Goal: Communication & Community: Answer question/provide support

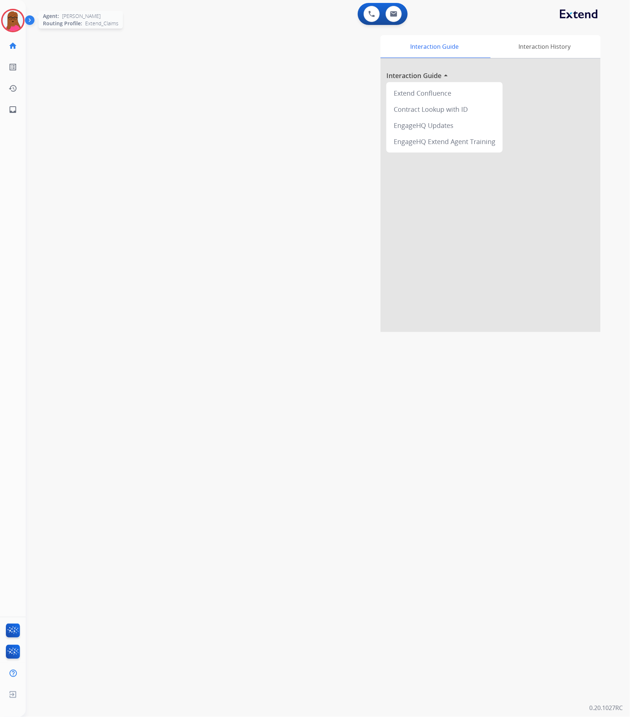
click at [12, 18] on img at bounding box center [13, 20] width 21 height 21
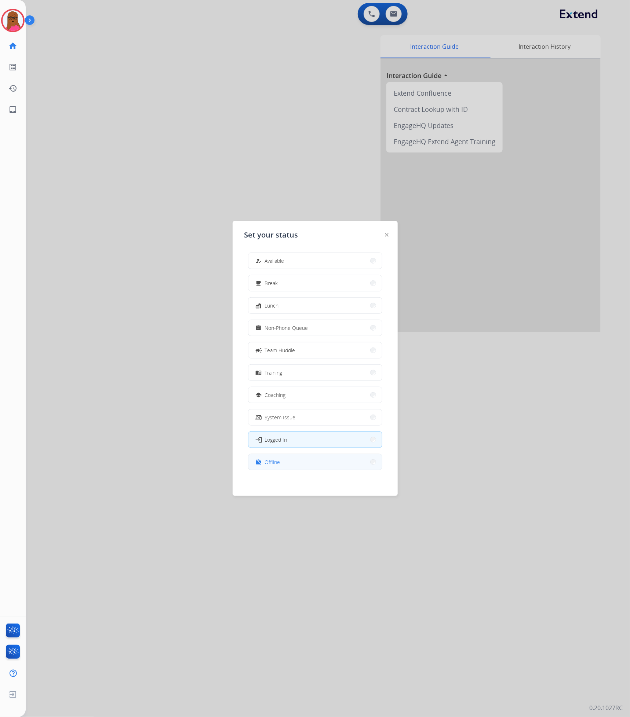
click at [275, 465] on span "Offline" at bounding box center [272, 462] width 15 height 8
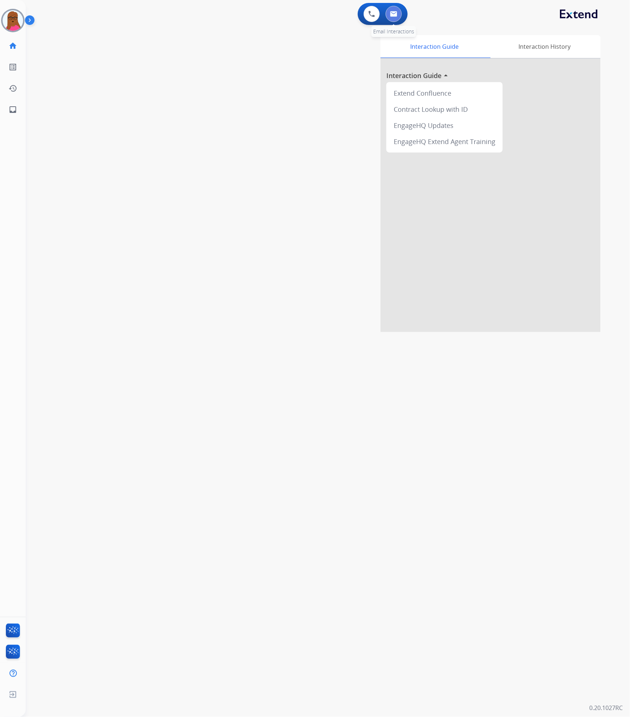
click at [397, 9] on button at bounding box center [393, 14] width 16 height 16
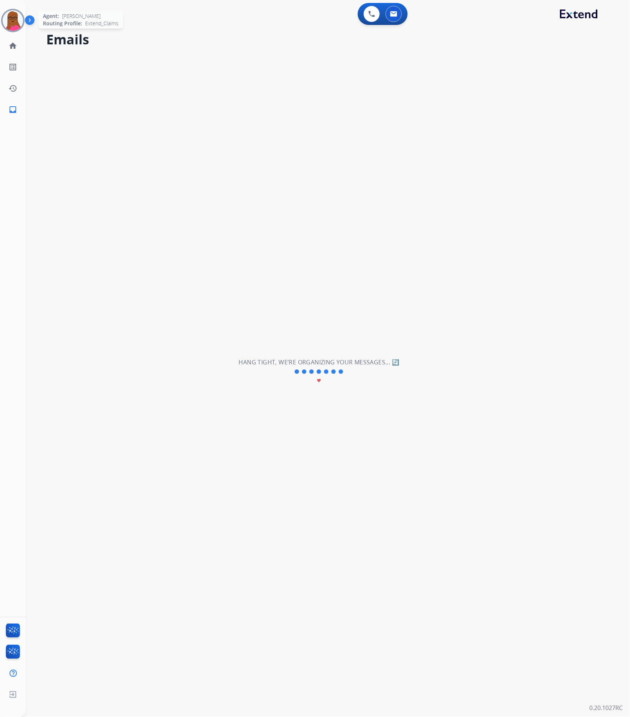
click at [12, 28] on img at bounding box center [13, 20] width 21 height 21
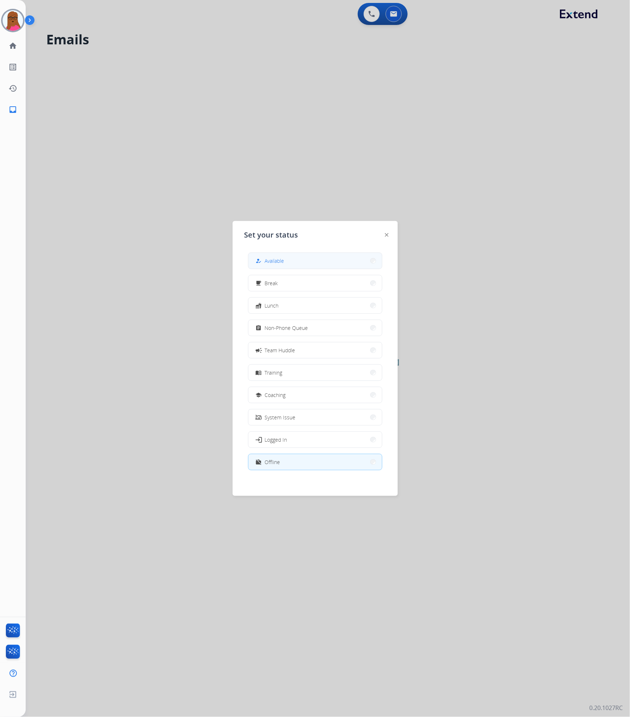
click at [303, 259] on button "how_to_reg Available" at bounding box center [314, 261] width 133 height 16
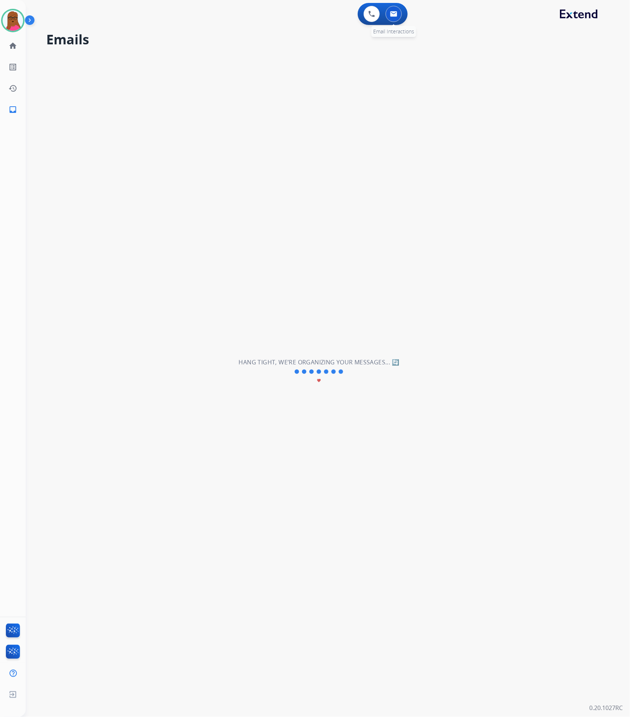
click at [394, 17] on img at bounding box center [393, 14] width 7 height 6
click at [395, 9] on button at bounding box center [393, 14] width 16 height 16
click at [389, 12] on button at bounding box center [393, 14] width 16 height 16
click at [18, 19] on img at bounding box center [13, 20] width 21 height 21
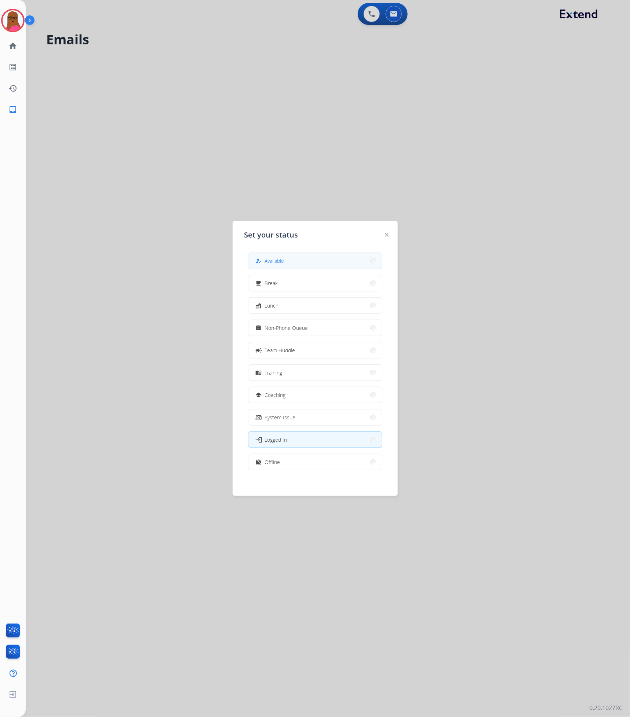
click at [300, 259] on button "how_to_reg Available" at bounding box center [314, 261] width 133 height 16
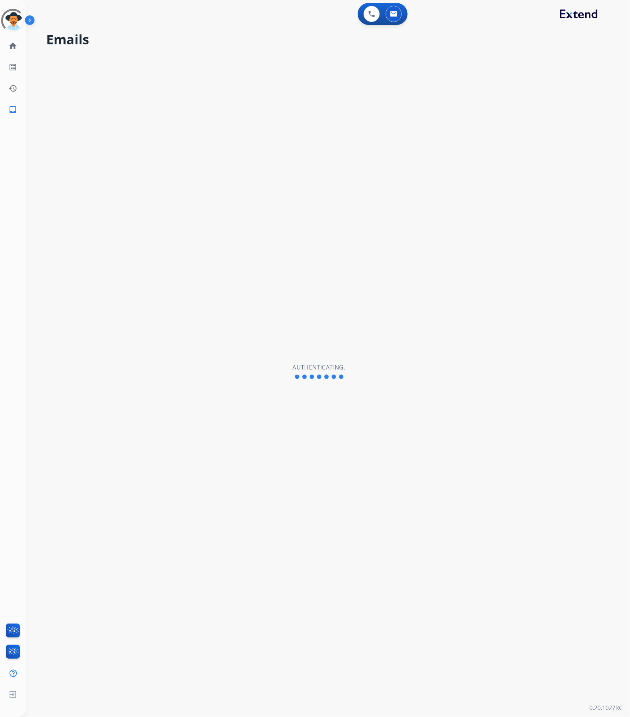
select select "**********"
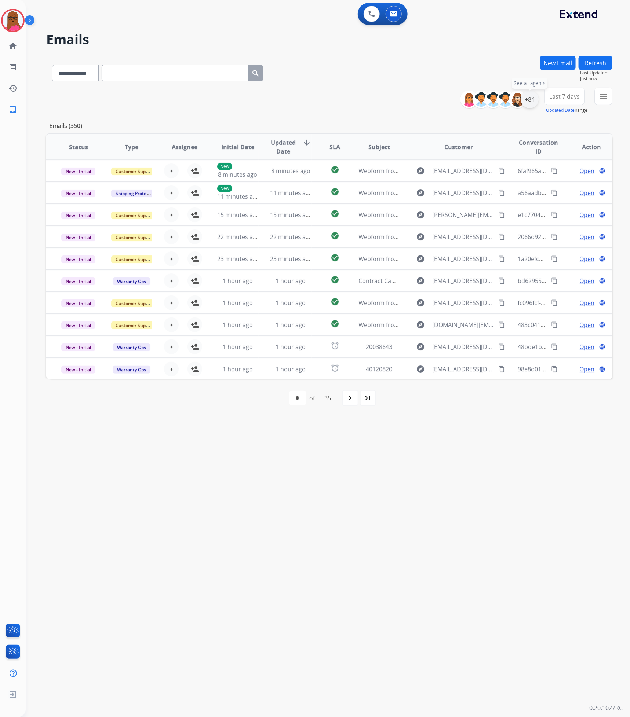
click at [528, 99] on div "+84" at bounding box center [530, 100] width 18 height 18
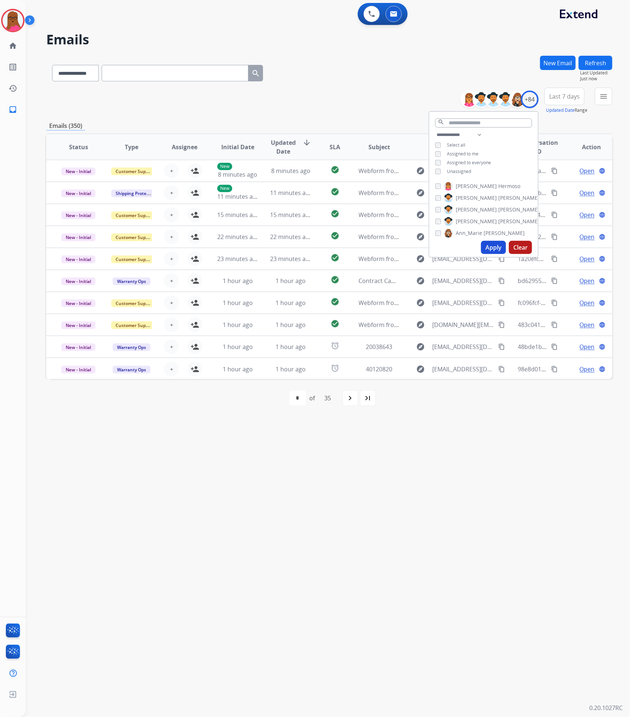
click at [492, 249] on button "Apply" at bounding box center [493, 247] width 25 height 13
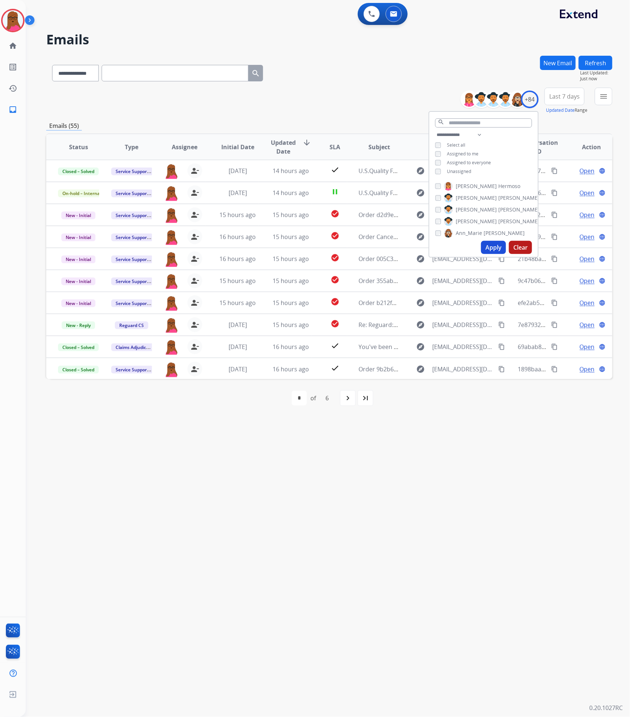
click at [402, 512] on div "**********" at bounding box center [319, 371] width 586 height 691
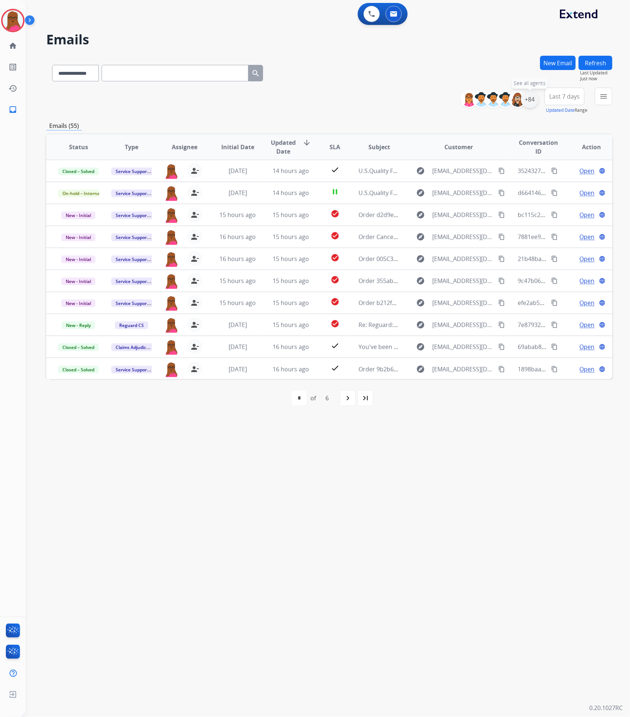
click at [533, 104] on div "+84" at bounding box center [530, 100] width 18 height 18
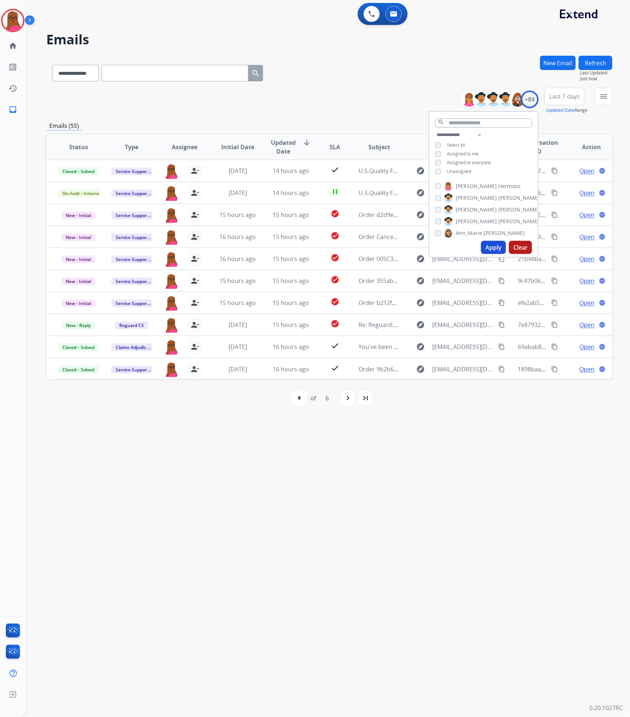
click at [490, 248] on button "Apply" at bounding box center [493, 247] width 25 height 13
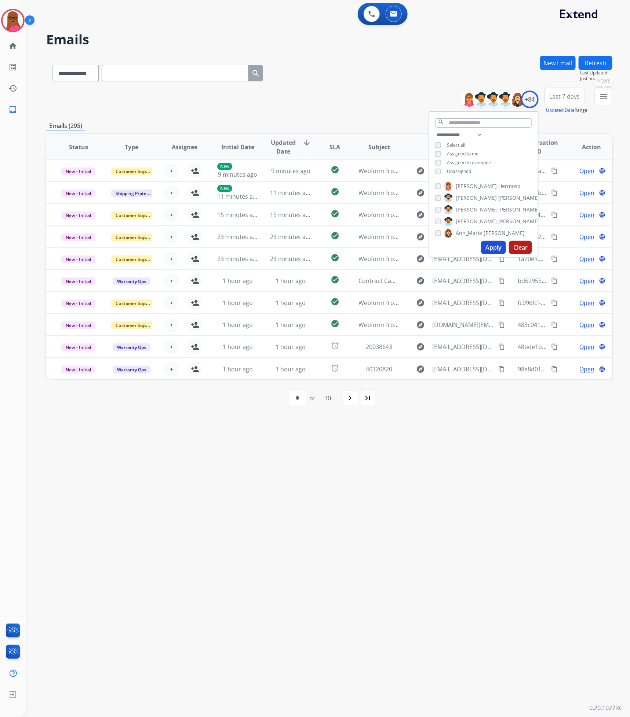
click at [604, 92] on mat-icon "menu" at bounding box center [603, 96] width 9 height 9
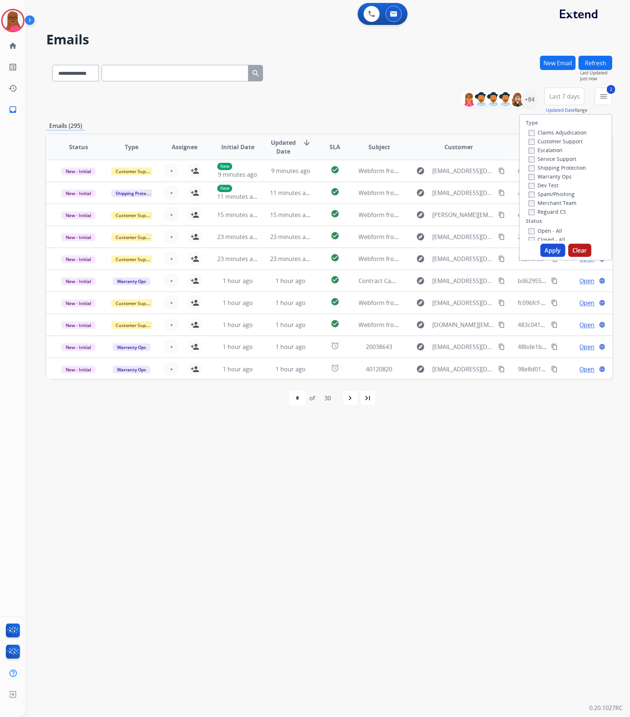
click at [549, 252] on button "Apply" at bounding box center [552, 250] width 25 height 13
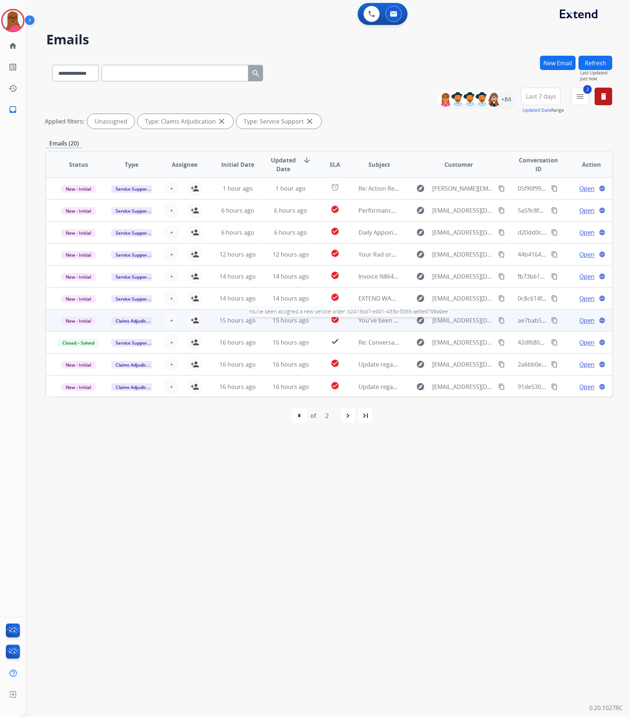
click at [366, 320] on span "You've been assigned a new service order: b2413bd7-e901-433b-8065-ae8e9796a9ee" at bounding box center [475, 320] width 233 height 8
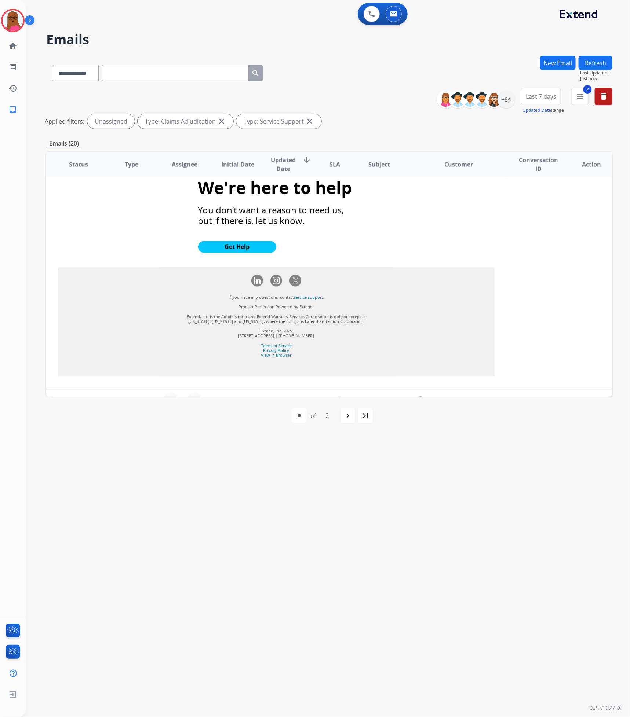
scroll to position [788, 0]
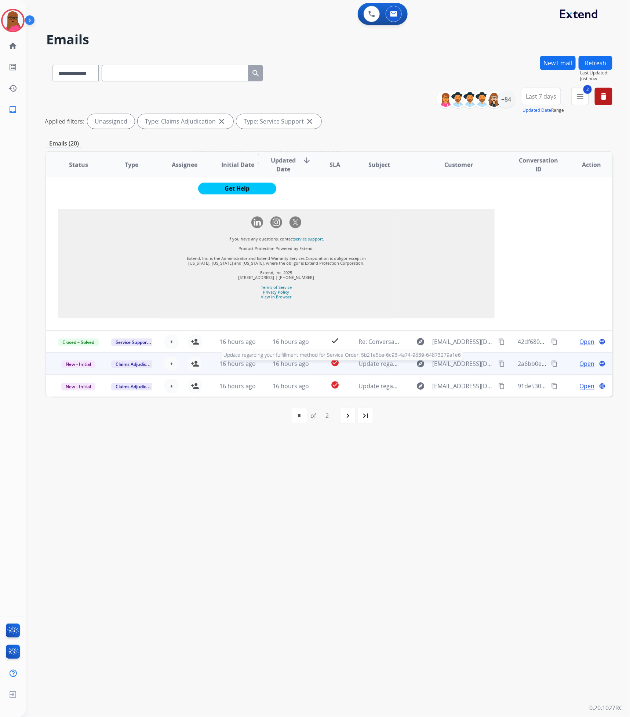
click at [372, 364] on span "Update regarding your fulfillment method for Service Order: 5b21e5ba-6c93-4a74-…" at bounding box center [499, 364] width 281 height 8
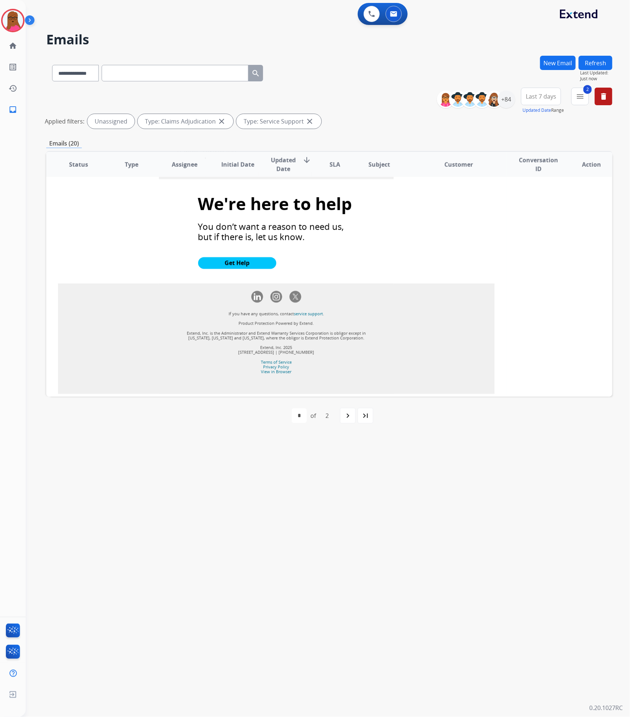
scroll to position [660, 0]
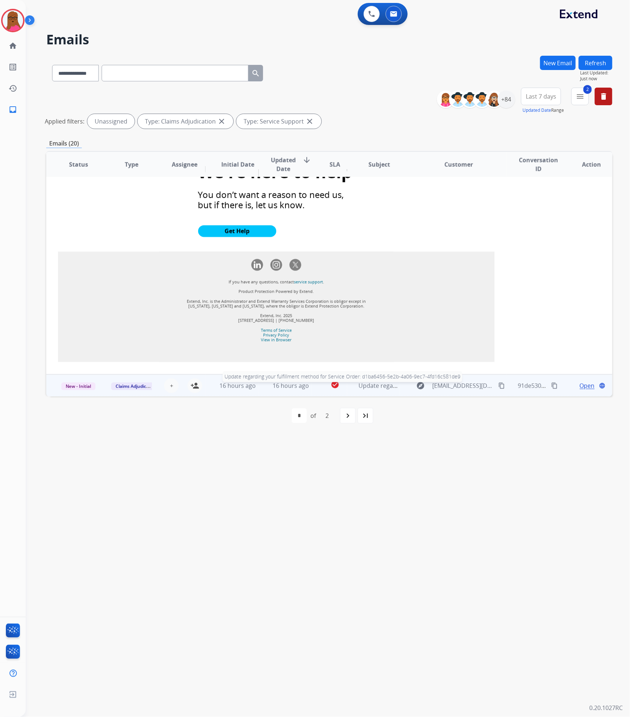
click at [378, 384] on span "Update regarding your fulfillment method for Service Order: d1ba6456-5e2b-4a06-…" at bounding box center [499, 386] width 281 height 8
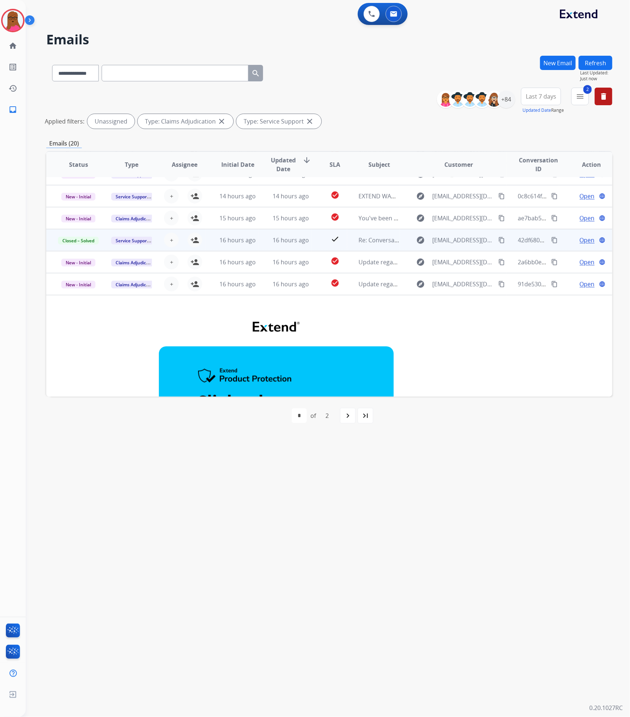
scroll to position [0, 0]
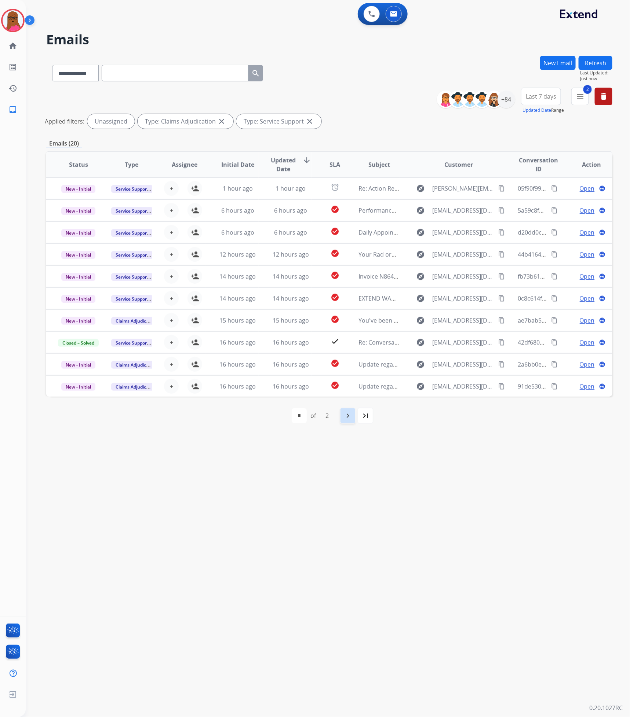
click at [347, 416] on mat-icon "navigate_next" at bounding box center [347, 415] width 9 height 9
select select "*"
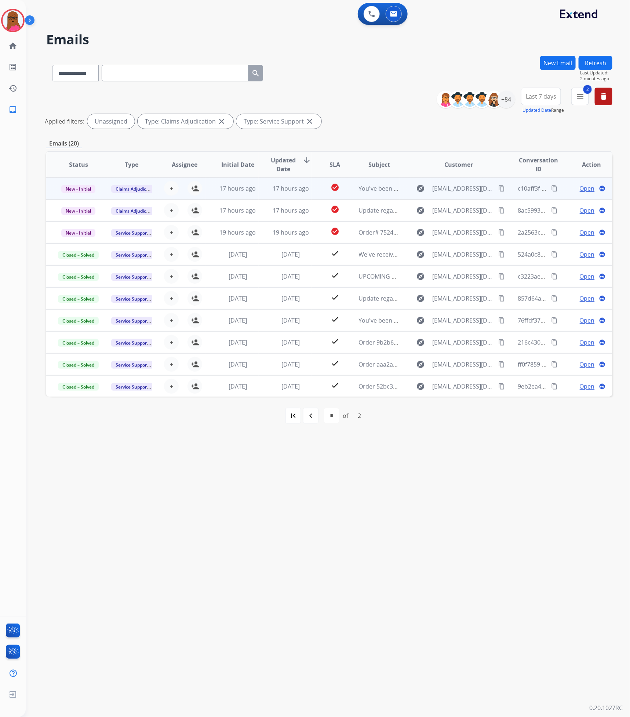
click at [348, 187] on td "You've been assigned a new service order: 610a5864-75a9-40f5-a339-c86bbb430044" at bounding box center [373, 188] width 53 height 22
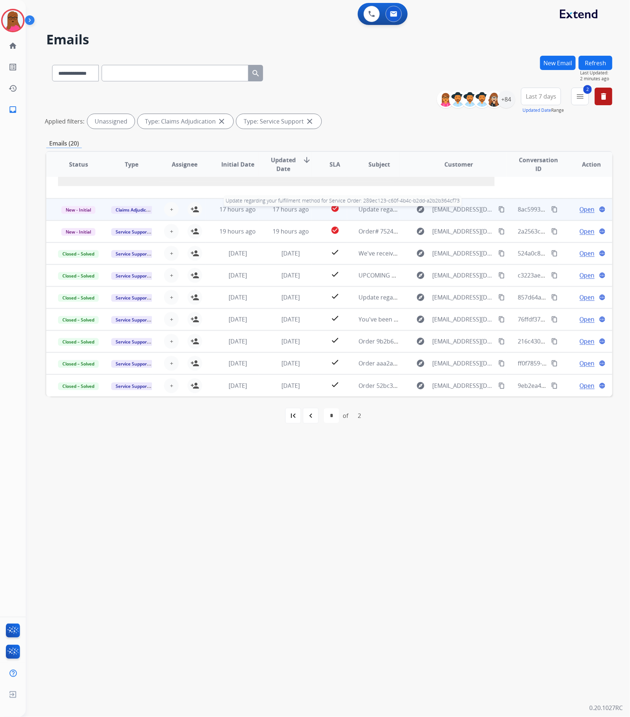
click at [380, 214] on span "Update regarding your fulfillment method for Service Order: 289ec123-c60f-4b4c-…" at bounding box center [498, 210] width 279 height 8
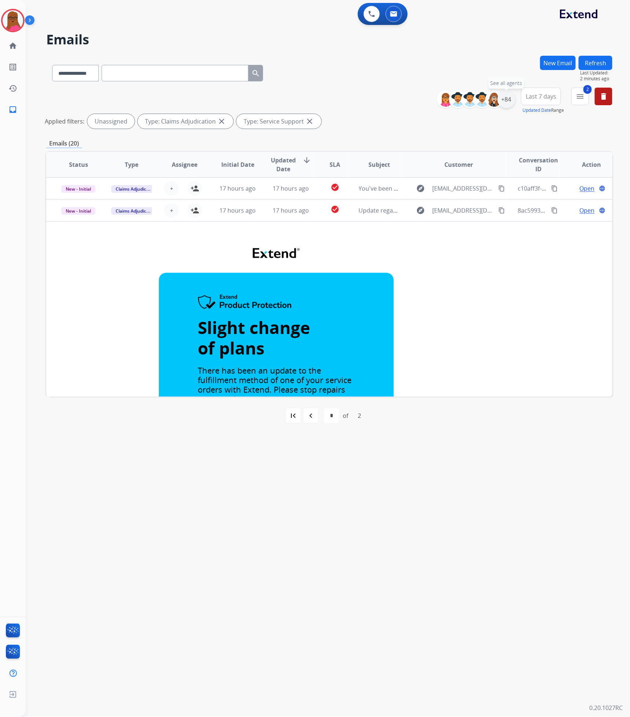
click at [511, 100] on div "+84" at bounding box center [506, 100] width 18 height 18
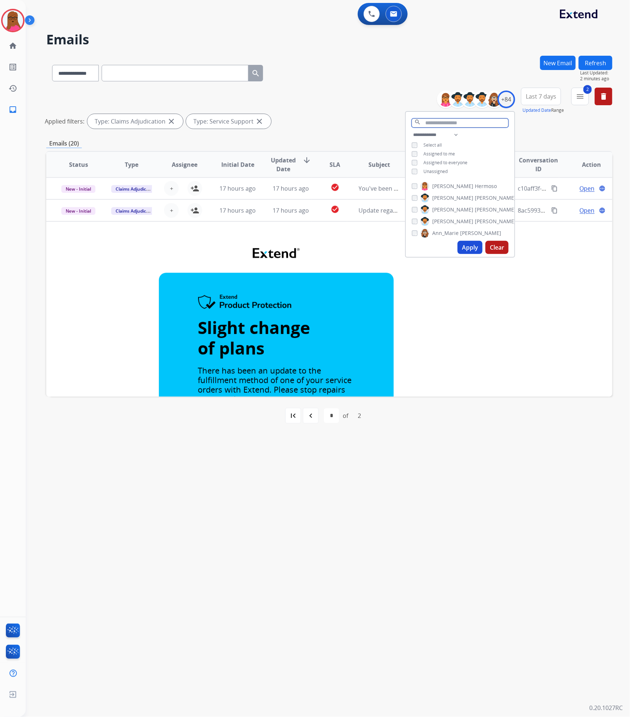
click at [450, 121] on input "text" at bounding box center [459, 122] width 97 height 9
type input "*****"
click at [469, 201] on button "Apply" at bounding box center [469, 205] width 25 height 13
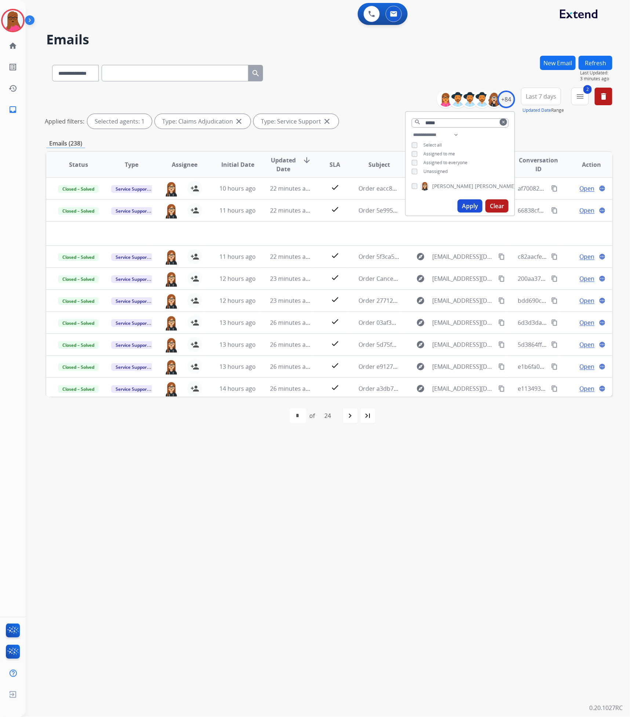
click at [431, 532] on div "**********" at bounding box center [319, 371] width 586 height 691
click at [346, 419] on div "navigate_next" at bounding box center [350, 416] width 16 height 16
select select "*"
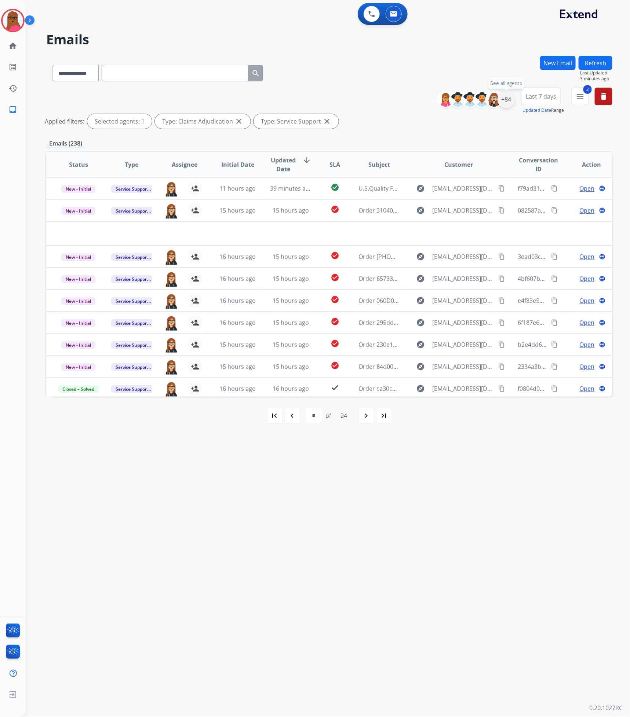
click at [505, 102] on div "+84" at bounding box center [506, 100] width 18 height 18
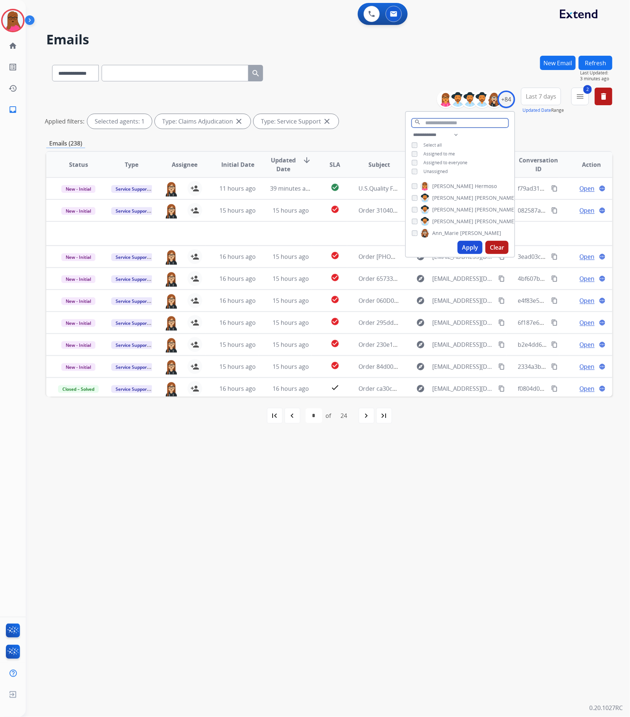
click at [458, 127] on input "text" at bounding box center [459, 122] width 97 height 9
type input "*****"
click at [474, 204] on button "Apply" at bounding box center [469, 205] width 25 height 13
select select "*"
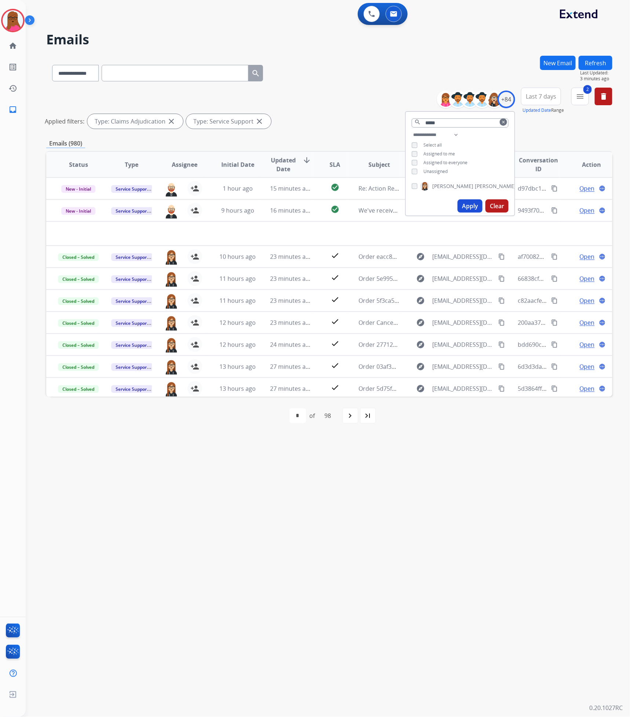
click at [502, 121] on mat-icon "clear" at bounding box center [503, 122] width 4 height 4
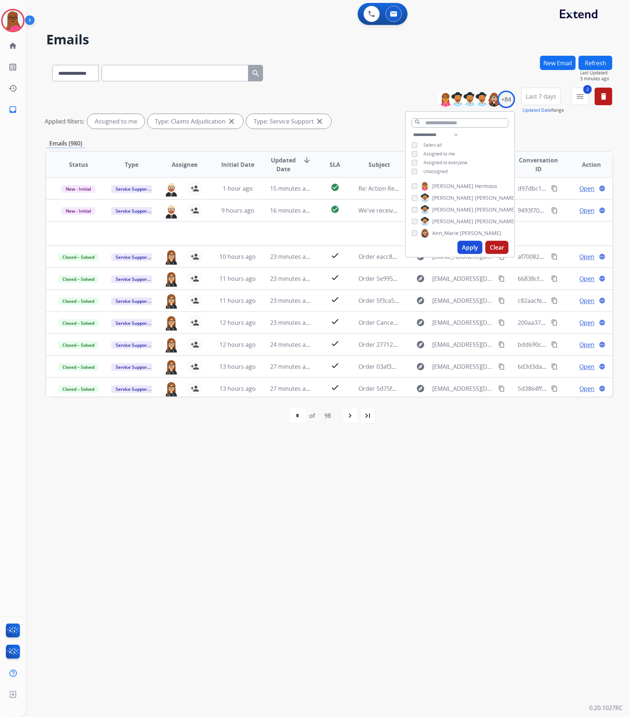
click at [464, 245] on button "Apply" at bounding box center [469, 247] width 25 height 13
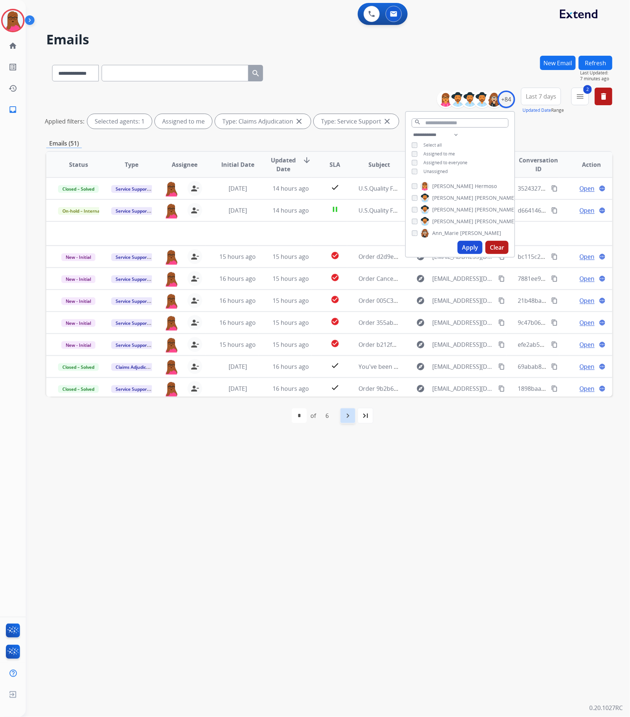
click at [344, 422] on div "navigate_next" at bounding box center [348, 416] width 16 height 16
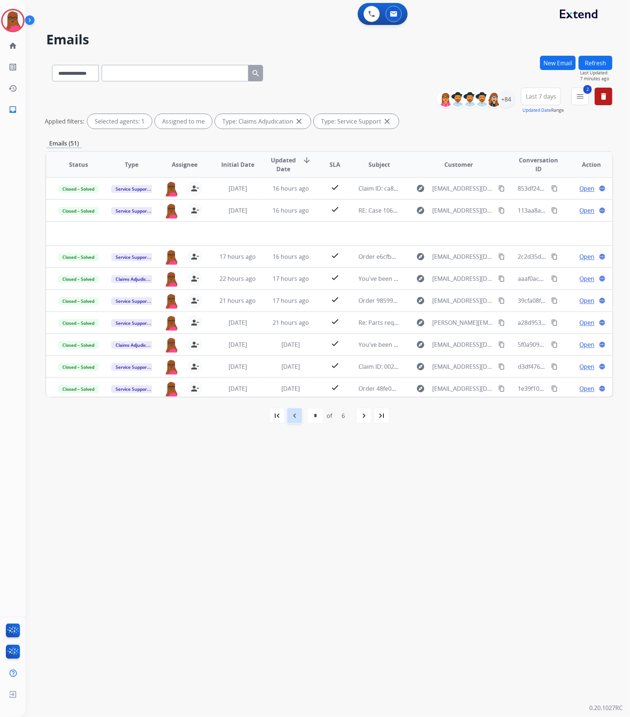
click at [296, 417] on mat-icon "navigate_before" at bounding box center [294, 415] width 9 height 9
select select "*"
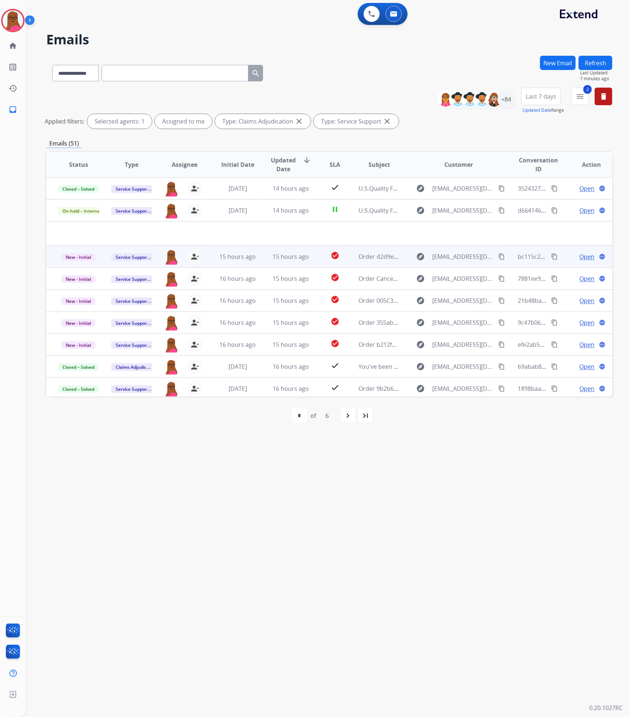
click at [579, 260] on span "Open" at bounding box center [586, 256] width 15 height 9
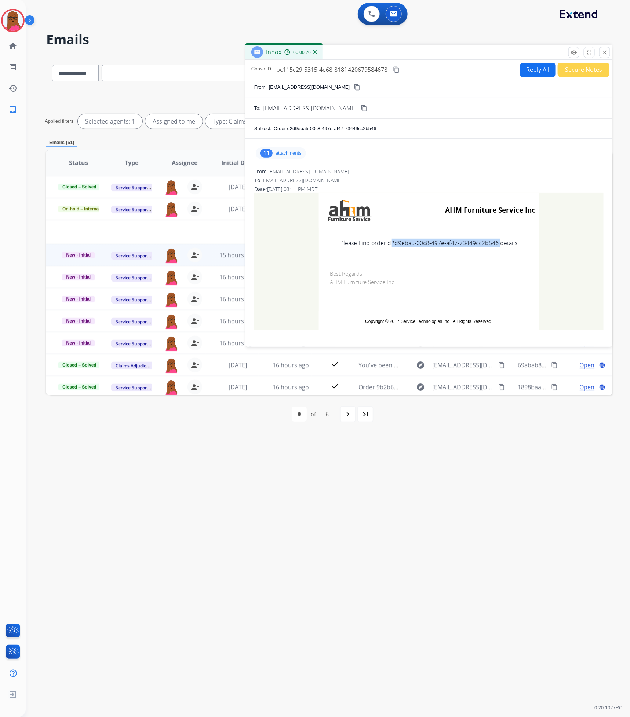
drag, startPoint x: 495, startPoint y: 246, endPoint x: 385, endPoint y: 247, distance: 109.6
click at [385, 247] on td "Please Find order d2d9eba5-00c8-497e-af47-73449cc2b546 details" at bounding box center [429, 243] width 220 height 31
copy td "d2d9eba5-00c8-497e-af47-73449cc2b546"
click at [607, 51] on mat-icon "close" at bounding box center [604, 52] width 7 height 7
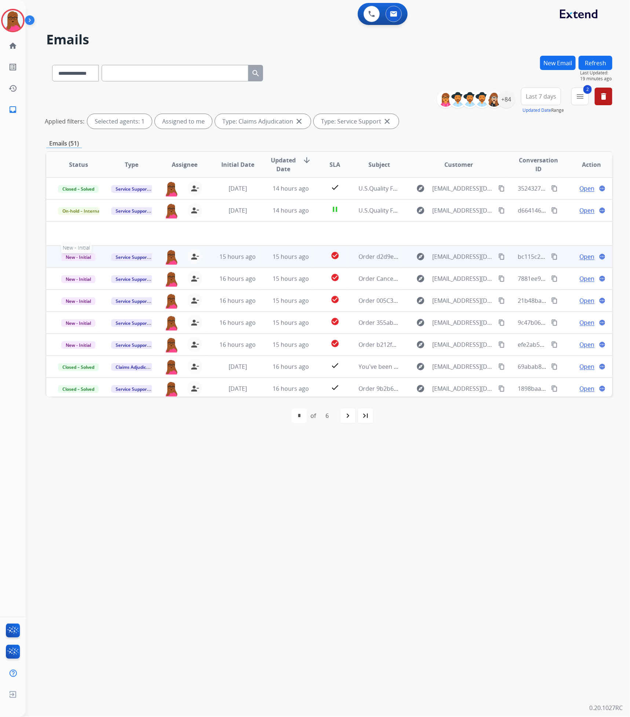
click at [87, 256] on span "New - Initial" at bounding box center [78, 257] width 34 height 8
click at [121, 327] on p "Closed – Solved" at bounding box center [116, 325] width 42 height 10
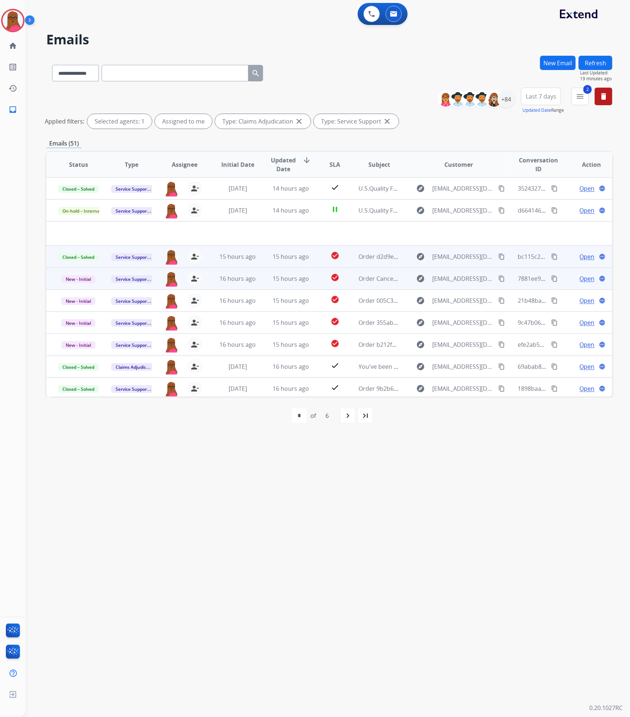
click at [583, 280] on span "Open" at bounding box center [586, 278] width 15 height 9
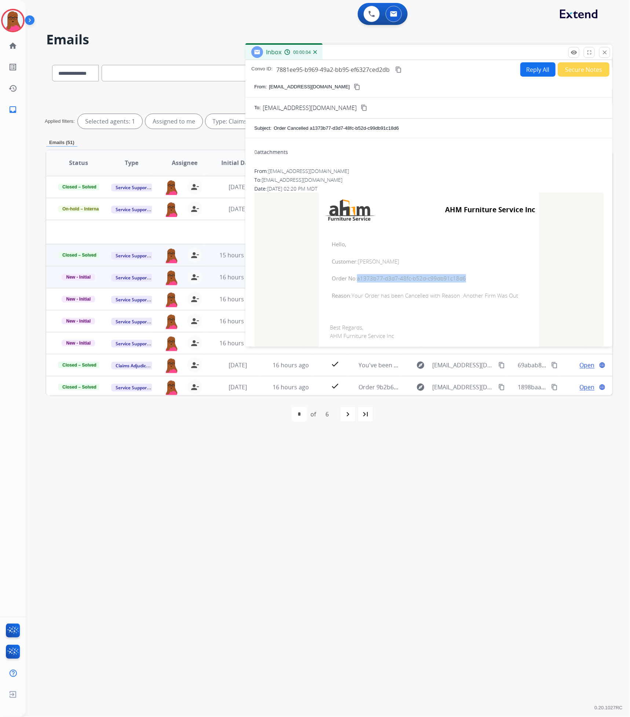
drag, startPoint x: 466, startPoint y: 281, endPoint x: 355, endPoint y: 281, distance: 111.1
click at [355, 281] on span "Order No: a1373b77-d3d7-48fc-b52d-c99db91c18d6" at bounding box center [428, 278] width 194 height 8
copy span "a1373b77-d3d7-48fc-b52d-c99db91c18d6"
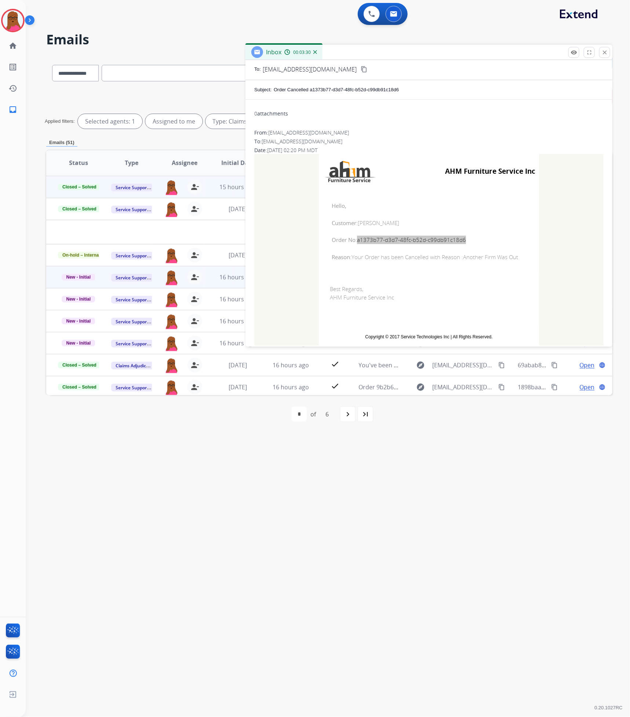
scroll to position [50, 0]
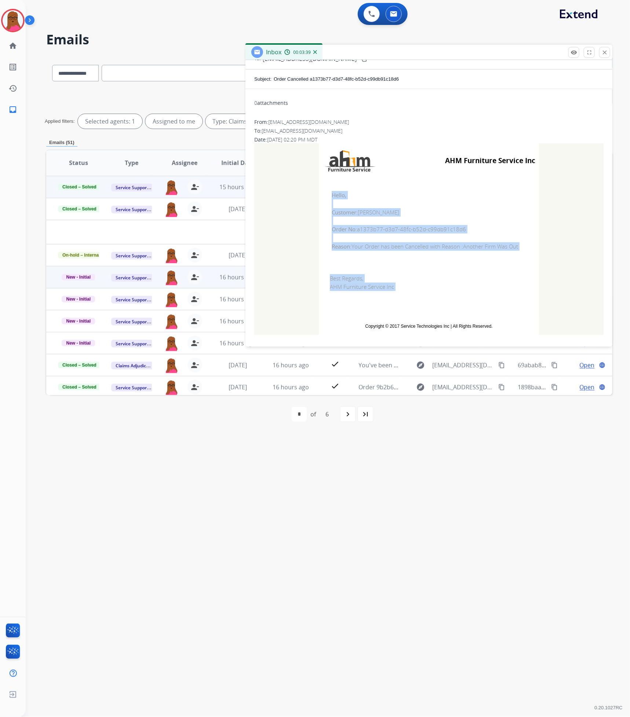
drag, startPoint x: 326, startPoint y: 194, endPoint x: 453, endPoint y: 294, distance: 161.8
click at [453, 294] on tbody "AHM Furniture Service Inc Hello, Customer: [PERSON_NAME] Order No: a1373b77-d3d…" at bounding box center [429, 239] width 220 height 192
copy tbody "Hello, Customer: [PERSON_NAME] Order No: a1373b77-d3d7-48fc-b52d-c99db91c18d6 R…"
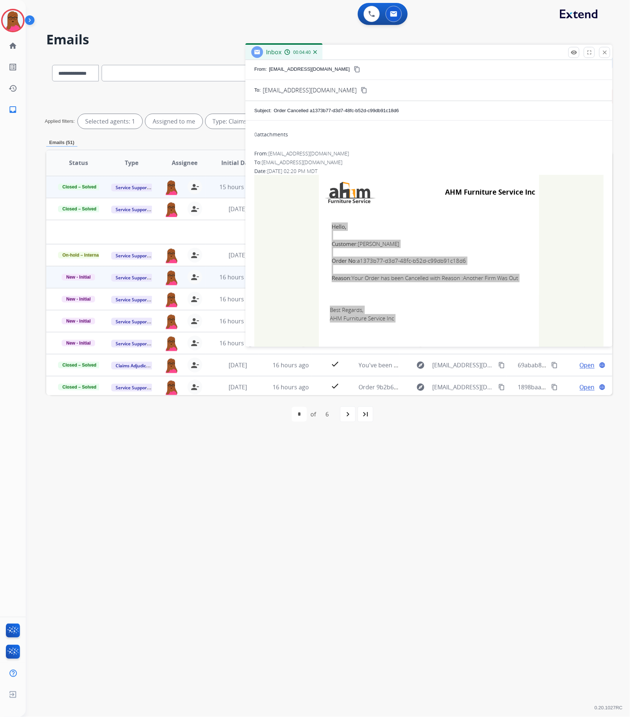
scroll to position [0, 0]
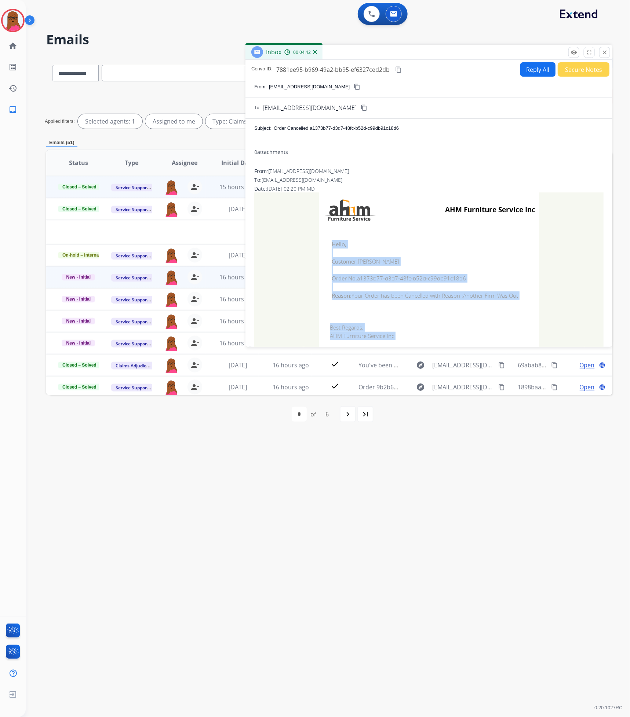
click at [600, 53] on button "close Close" at bounding box center [604, 52] width 11 height 11
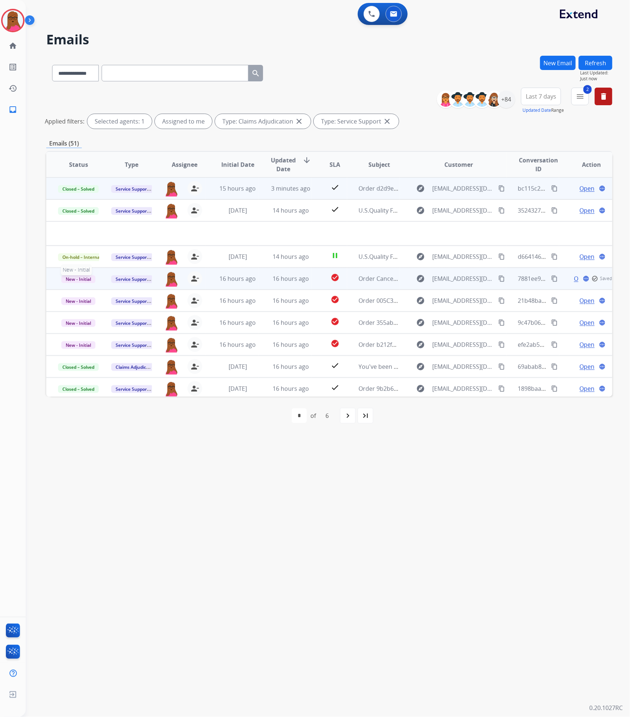
click at [70, 279] on span "New - Initial" at bounding box center [78, 279] width 34 height 8
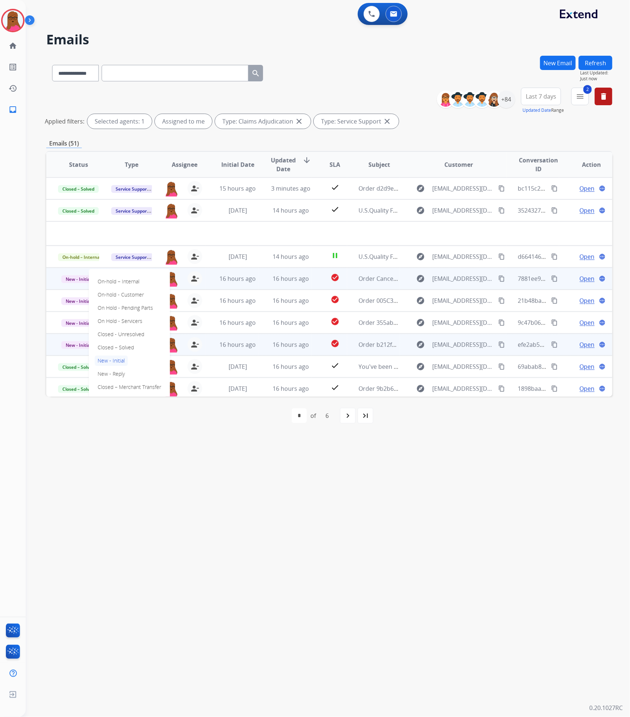
click at [121, 345] on p "Closed – Solved" at bounding box center [116, 347] width 42 height 10
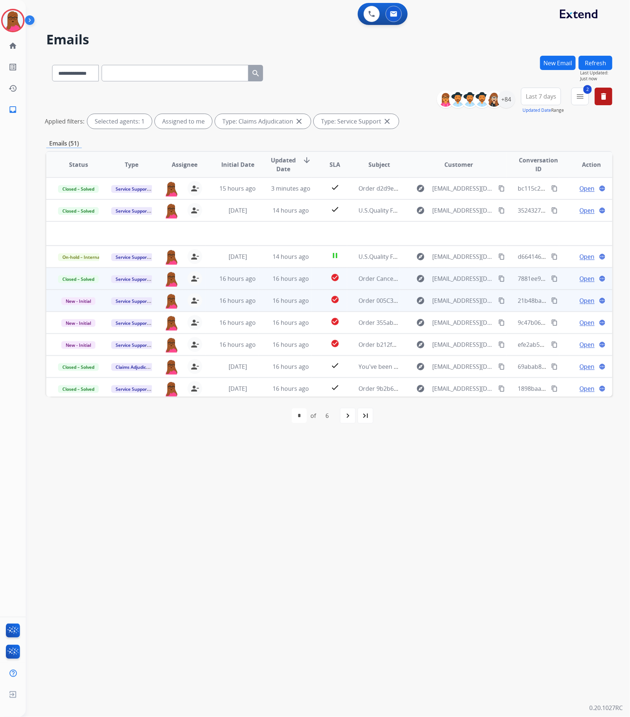
click at [586, 301] on span "Open" at bounding box center [586, 300] width 15 height 9
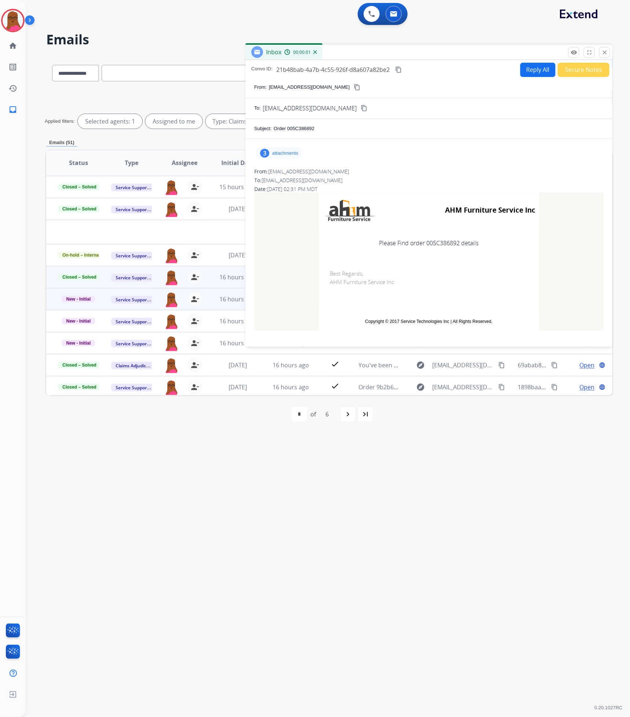
click at [295, 155] on p "attachments" at bounding box center [285, 153] width 26 height 6
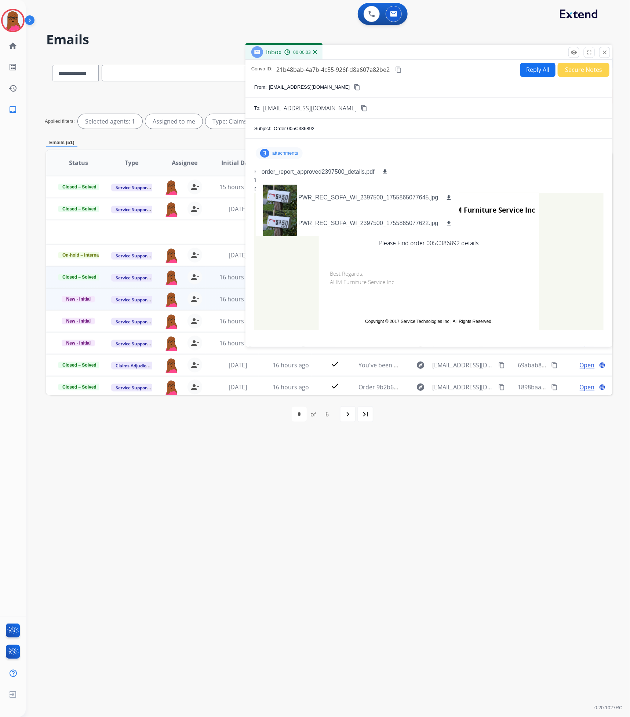
click at [465, 289] on td "Best Regards, AHM Furniture Service Inc" at bounding box center [429, 285] width 220 height 52
click at [436, 241] on td "Please Find order 005C386892 details" at bounding box center [429, 243] width 220 height 31
click at [437, 241] on td "Please Find order 005C386892 details" at bounding box center [429, 243] width 220 height 31
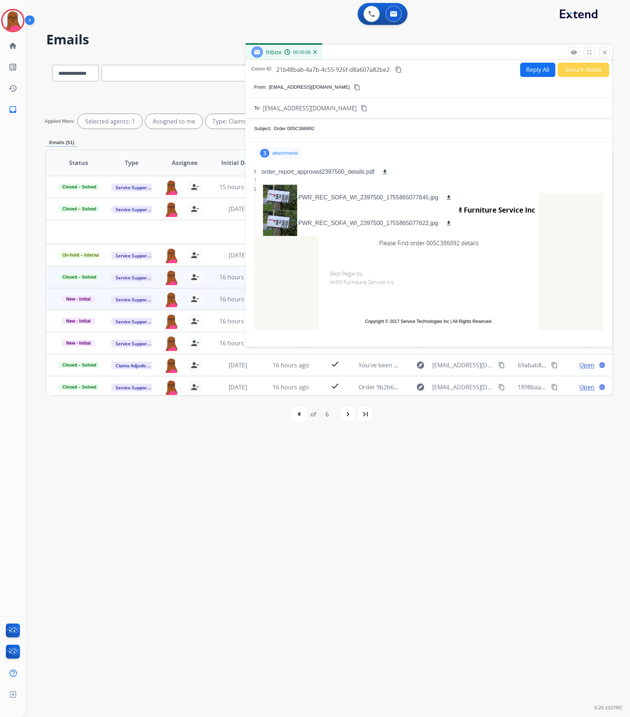
click at [438, 243] on td "Please Find order 005C386892 details" at bounding box center [429, 243] width 220 height 31
copy td "005C386892"
drag, startPoint x: 607, startPoint y: 52, endPoint x: 578, endPoint y: 65, distance: 32.2
click at [607, 52] on button "close Close" at bounding box center [604, 52] width 11 height 11
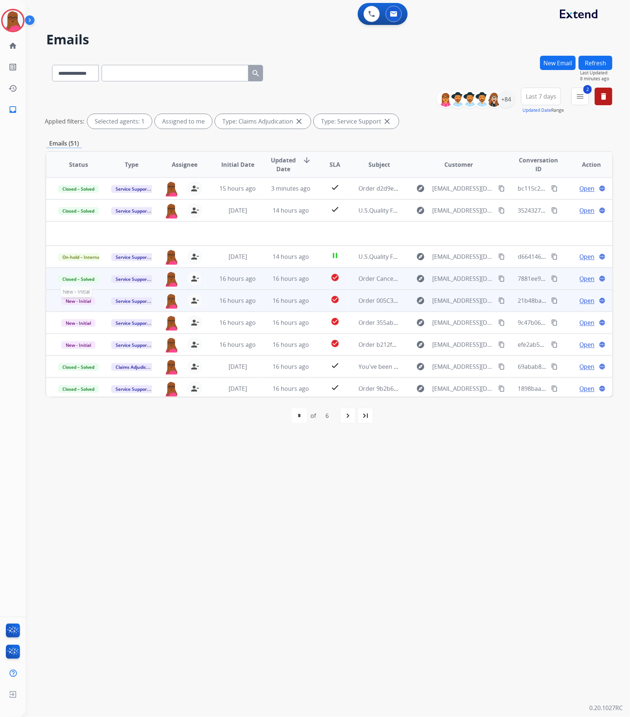
click at [77, 305] on p "New - Initial" at bounding box center [78, 300] width 41 height 9
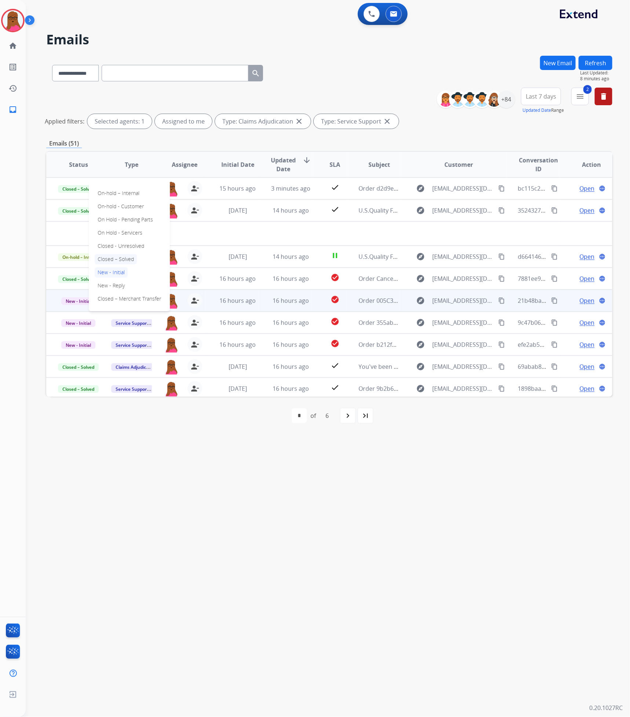
click at [101, 260] on p "Closed – Solved" at bounding box center [116, 259] width 42 height 10
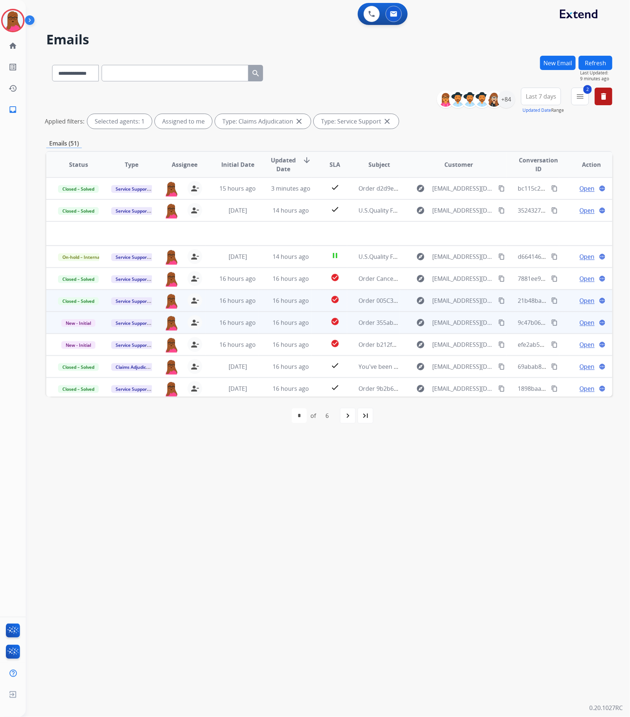
click at [584, 320] on span "Open" at bounding box center [586, 322] width 15 height 9
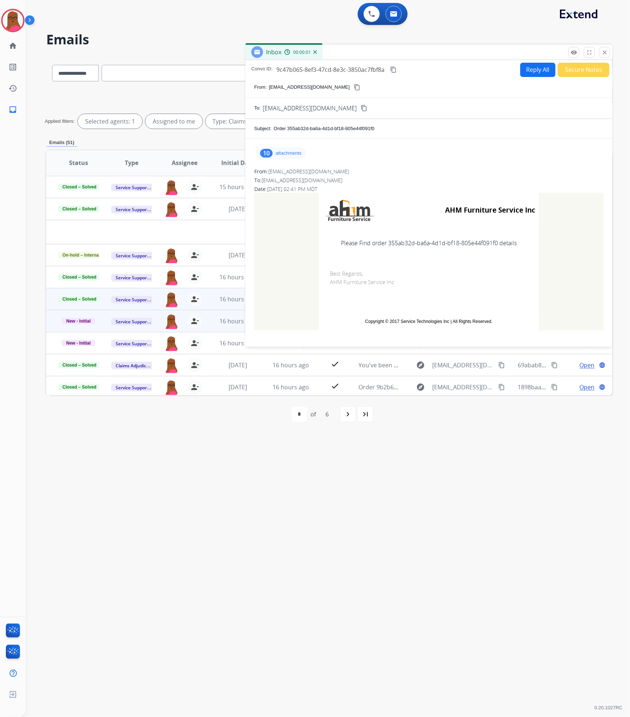
click at [427, 243] on td "Please Find order 355ab32d-ba6a-4d1d-bf18-805e44f091f0 details" at bounding box center [429, 243] width 220 height 31
drag, startPoint x: 499, startPoint y: 246, endPoint x: 455, endPoint y: 249, distance: 44.1
click at [455, 249] on td "Please Find order 355ab32d-ba6a-4d1d-bf18-805e44f091f0 details" at bounding box center [429, 243] width 220 height 31
click at [503, 253] on td "Please Find order 355ab32d-ba6a-4d1d-bf18-805e44f091f0 details" at bounding box center [429, 243] width 220 height 31
drag, startPoint x: 494, startPoint y: 245, endPoint x: 386, endPoint y: 248, distance: 107.8
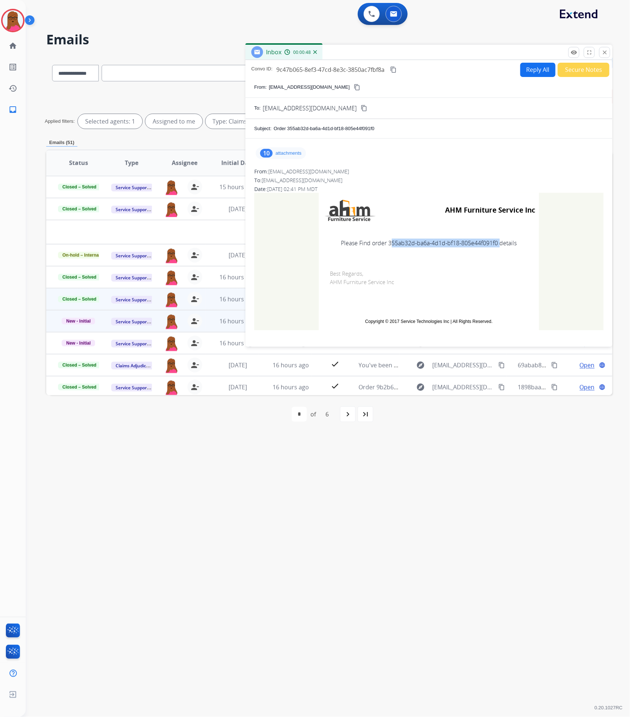
click at [386, 248] on td "Please Find order 355ab32d-ba6a-4d1d-bf18-805e44f091f0 details" at bounding box center [429, 243] width 220 height 31
copy td "355ab32d-ba6a-4d1d-bf18-805e44f091f0"
click at [604, 53] on mat-icon "close" at bounding box center [604, 52] width 7 height 7
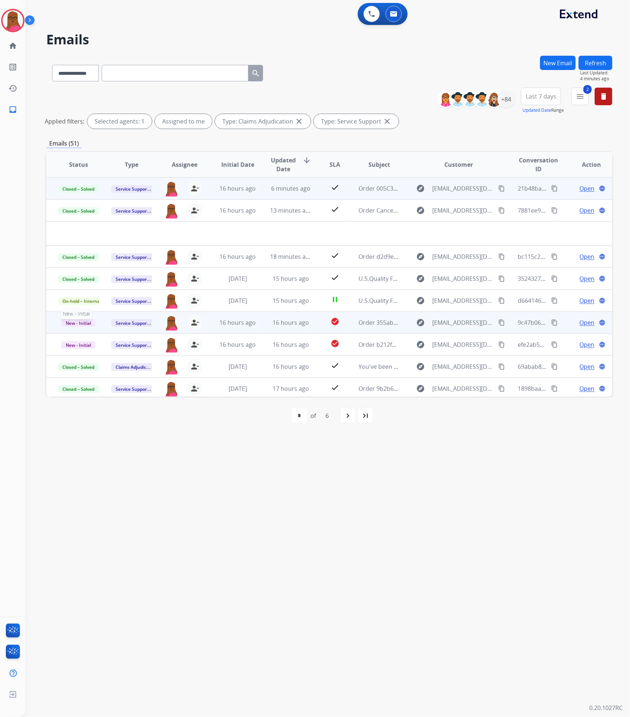
click at [86, 324] on span "New - Initial" at bounding box center [78, 323] width 34 height 8
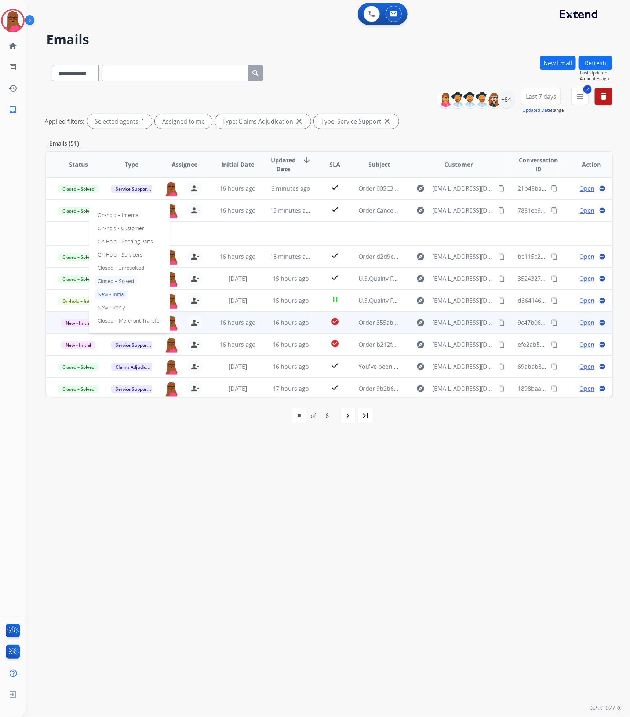
click at [132, 281] on p "Closed – Solved" at bounding box center [116, 281] width 42 height 10
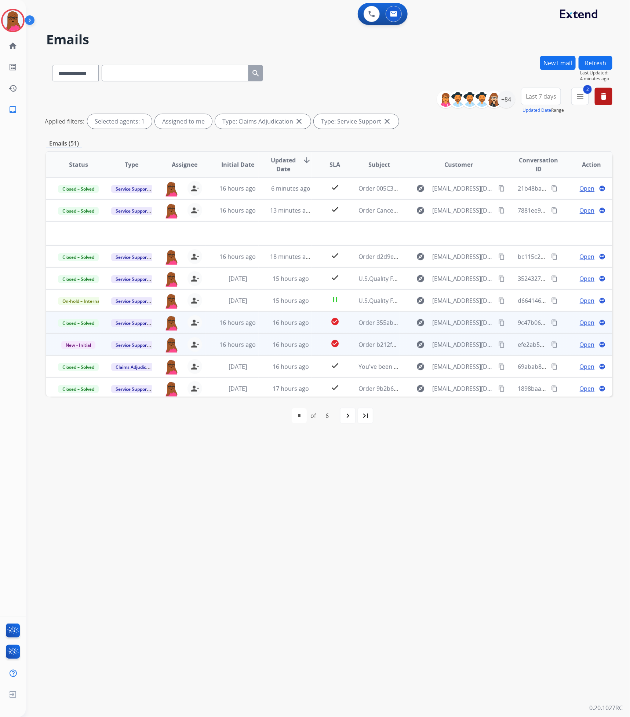
click at [579, 346] on span "Open" at bounding box center [586, 344] width 15 height 9
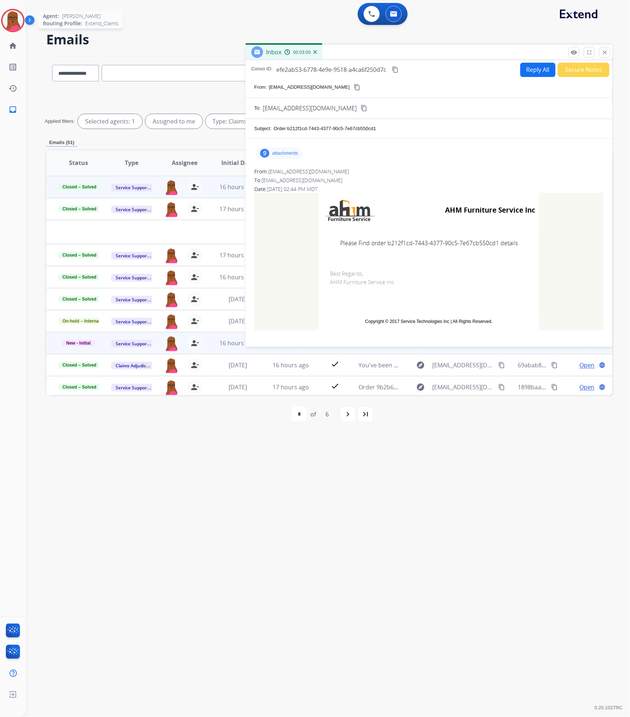
click at [19, 23] on img at bounding box center [13, 20] width 21 height 21
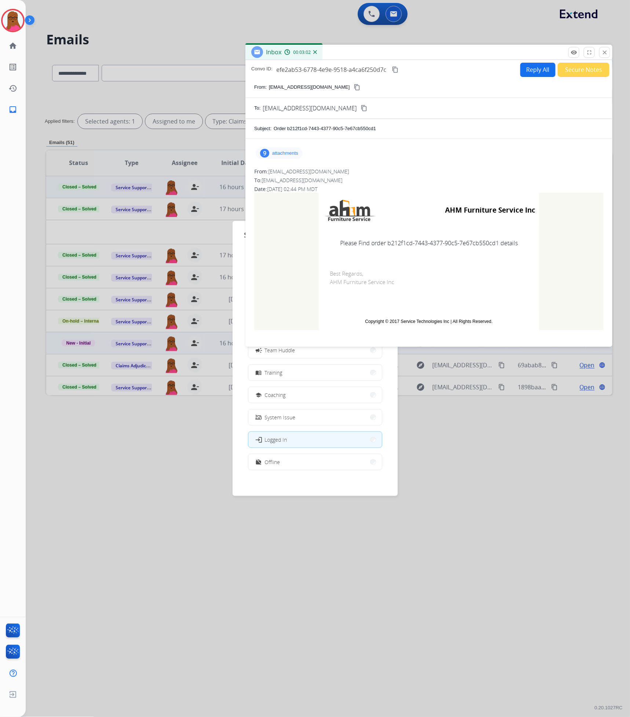
click at [605, 52] on mat-icon "close" at bounding box center [604, 52] width 7 height 7
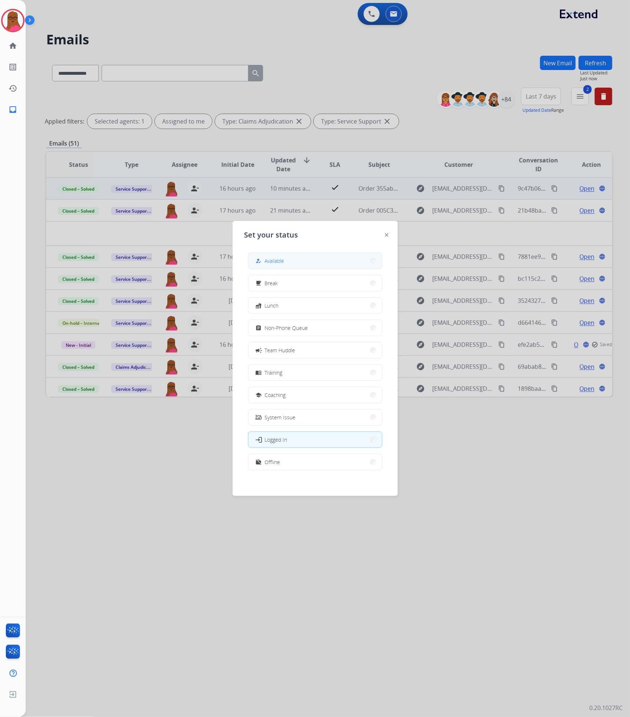
click at [311, 262] on button "how_to_reg Available" at bounding box center [314, 261] width 133 height 16
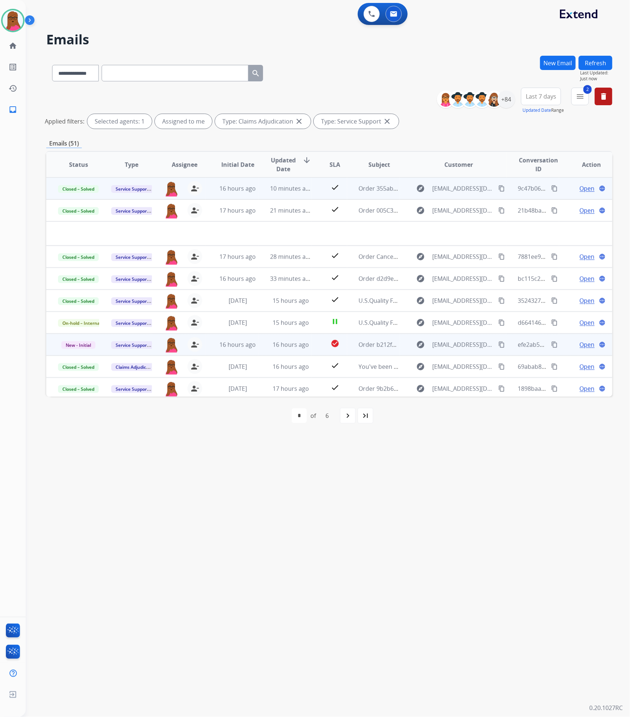
click at [583, 346] on span "Open" at bounding box center [586, 344] width 15 height 9
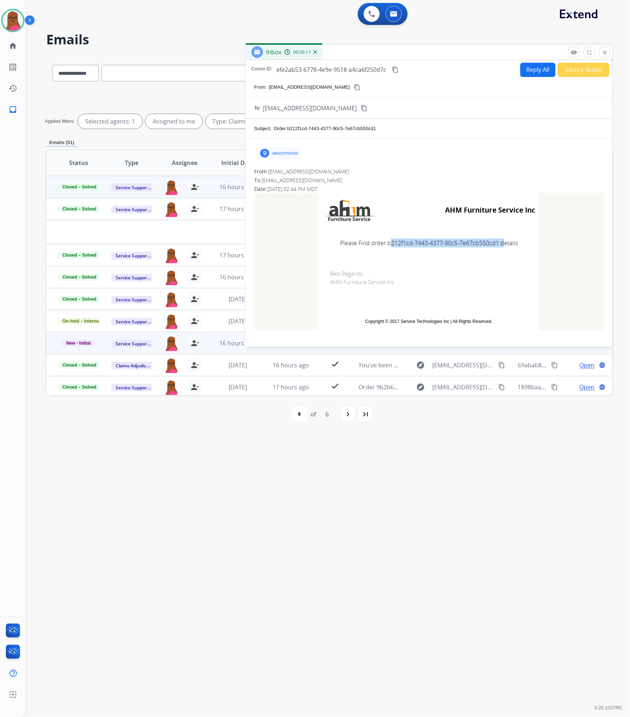
drag, startPoint x: 497, startPoint y: 246, endPoint x: 386, endPoint y: 245, distance: 111.1
click at [386, 245] on td "Please Find order b212f1cd-7443-4377-90c5-7e67cb550cd1 details" at bounding box center [429, 243] width 220 height 31
copy td "b212f1cd-7443-4377-90c5-7e67cb550cd1"
click at [604, 51] on mat-icon "close" at bounding box center [604, 52] width 7 height 7
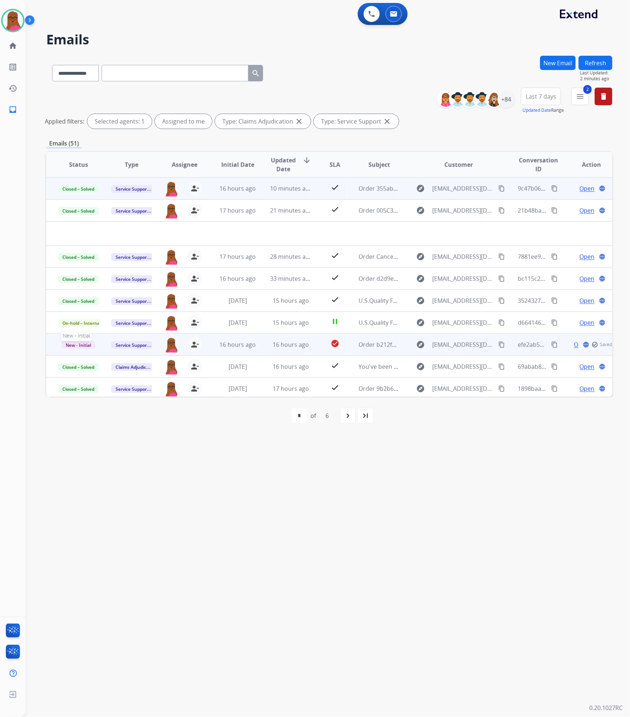
click at [74, 344] on span "New - Initial" at bounding box center [78, 345] width 34 height 8
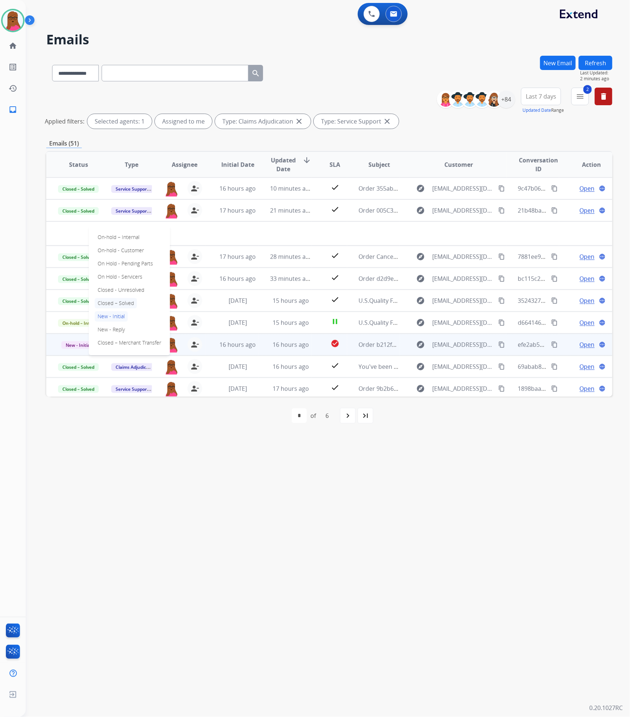
click at [125, 304] on p "Closed – Solved" at bounding box center [116, 303] width 42 height 10
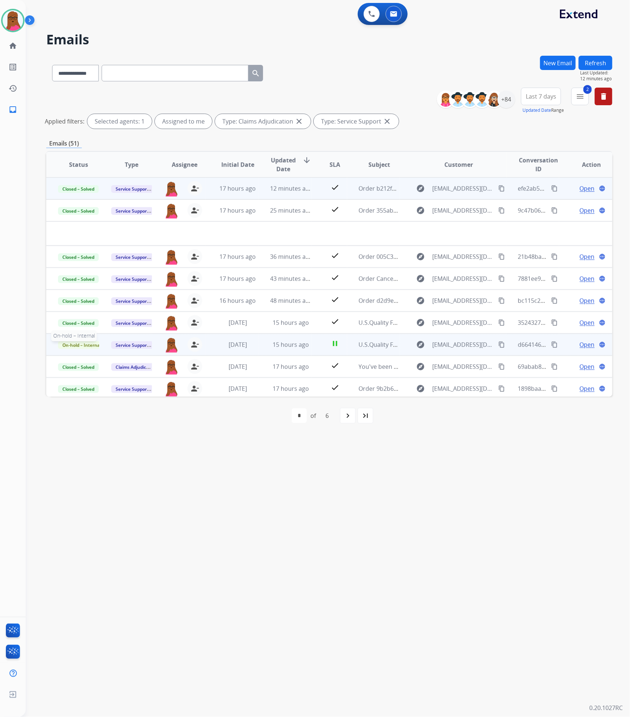
click at [69, 347] on span "On-hold – Internal" at bounding box center [81, 345] width 47 height 8
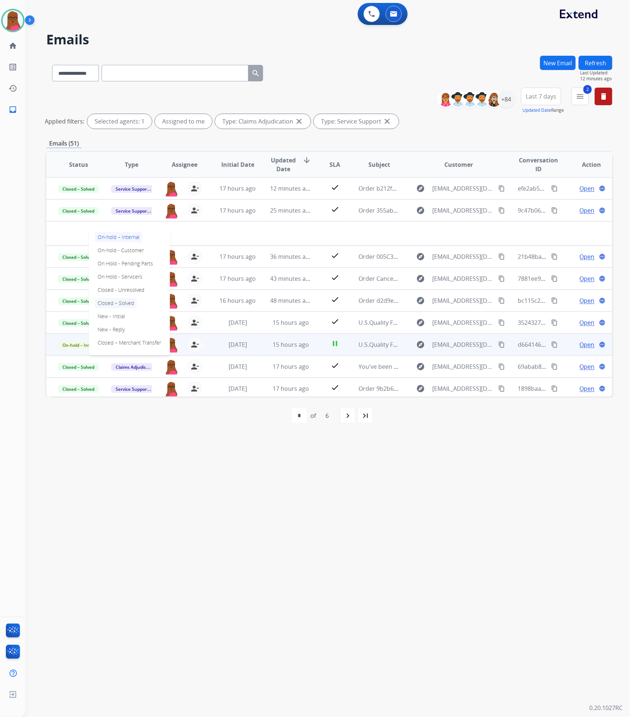
click at [114, 304] on p "Closed – Solved" at bounding box center [116, 303] width 42 height 10
click at [547, 62] on button "New Email" at bounding box center [558, 63] width 36 height 14
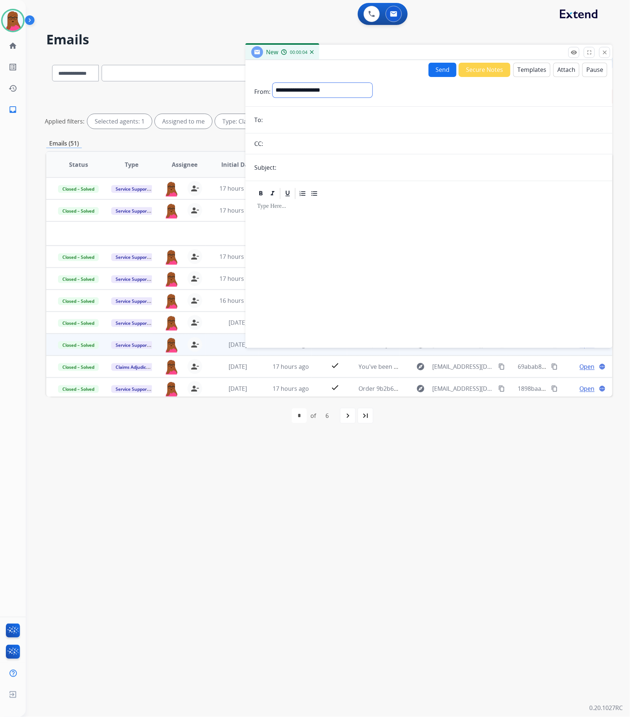
click at [325, 84] on select "**********" at bounding box center [322, 90] width 100 height 15
select select "**********"
click at [272, 83] on select "**********" at bounding box center [322, 90] width 100 height 15
click at [301, 118] on input "email" at bounding box center [434, 120] width 338 height 15
paste input "**********"
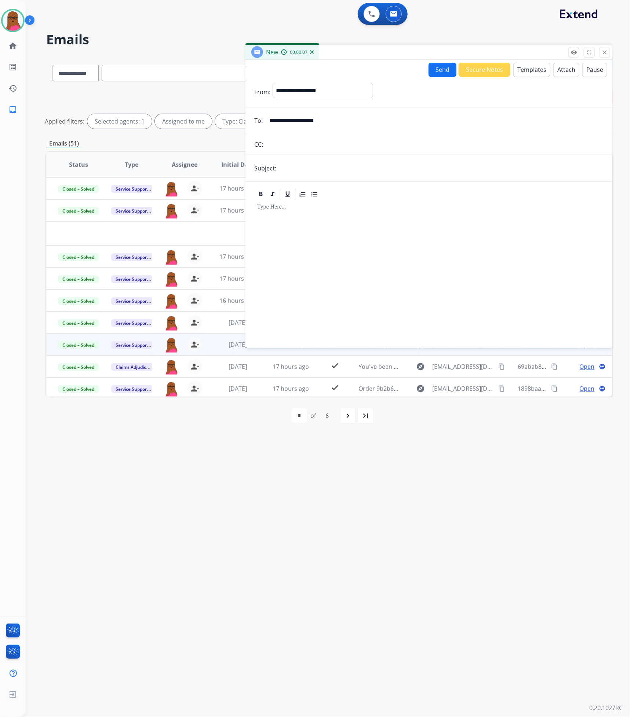
type input "**********"
click at [371, 164] on input "text" at bounding box center [440, 168] width 325 height 15
type input "**********"
click at [400, 168] on input "**********" at bounding box center [440, 168] width 325 height 15
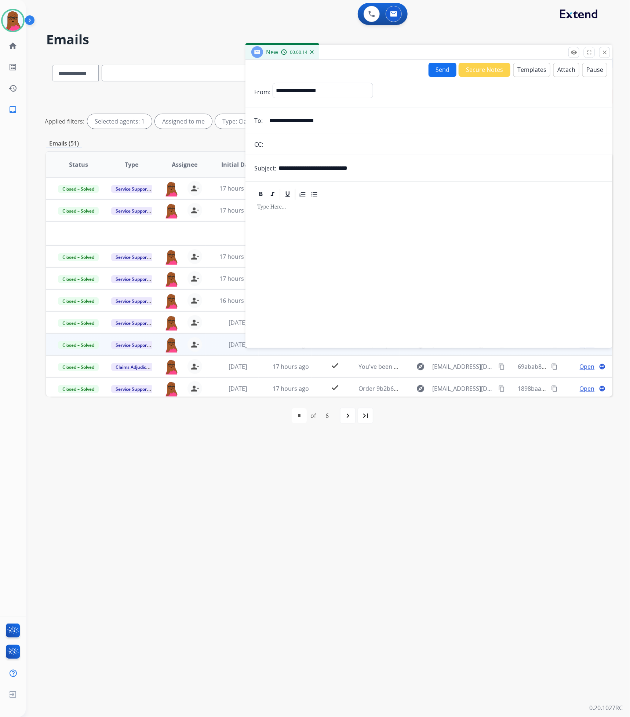
click at [400, 168] on input "**********" at bounding box center [440, 168] width 325 height 15
type input "**********"
click at [327, 229] on div at bounding box center [428, 271] width 349 height 140
click at [529, 72] on button "Templates" at bounding box center [531, 70] width 37 height 14
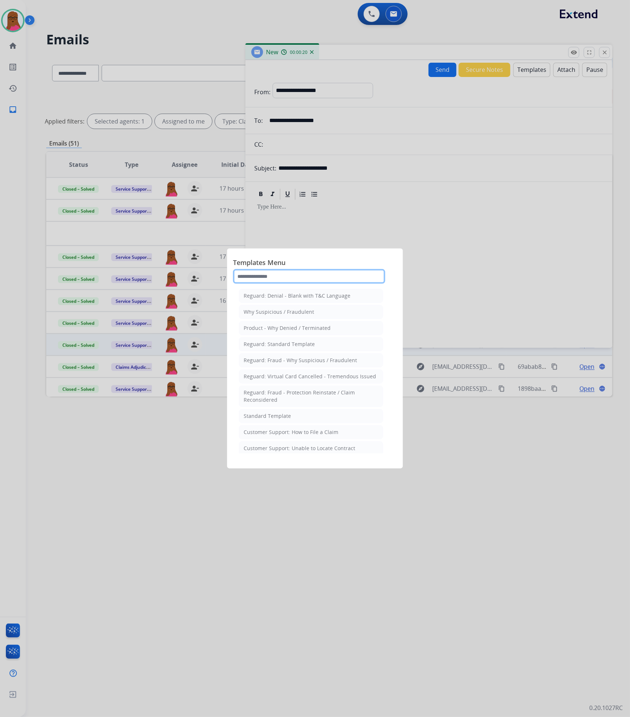
click at [282, 277] on input "text" at bounding box center [309, 276] width 152 height 15
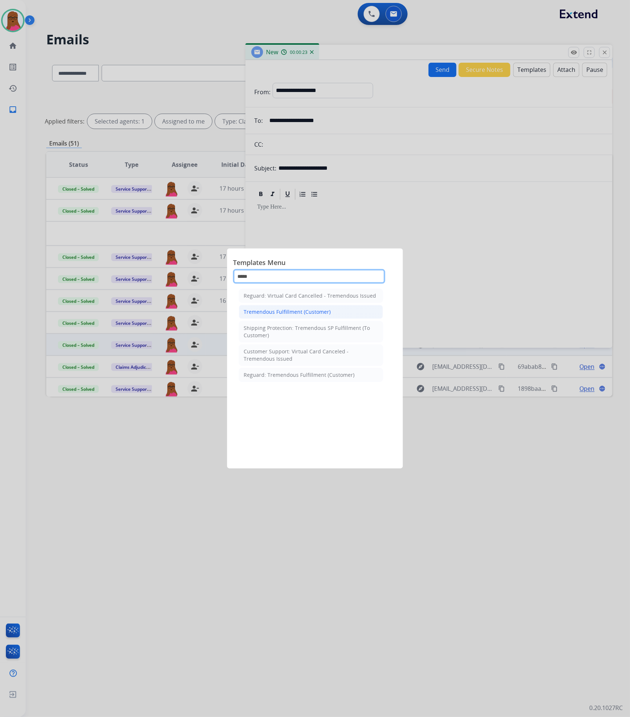
type input "*****"
click at [312, 317] on li "Tremendous Fulfillment (Customer)" at bounding box center [311, 312] width 144 height 14
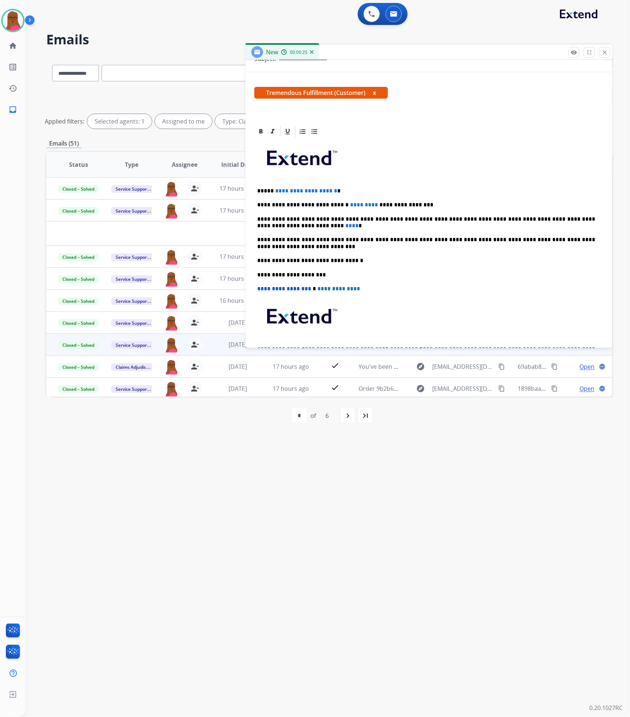
scroll to position [110, 0]
drag, startPoint x: 344, startPoint y: 188, endPoint x: 271, endPoint y: 188, distance: 72.6
click at [271, 188] on p "**********" at bounding box center [426, 190] width 338 height 7
drag, startPoint x: 360, startPoint y: 206, endPoint x: 369, endPoint y: 198, distance: 11.7
click at [360, 205] on p "**********" at bounding box center [426, 204] width 338 height 7
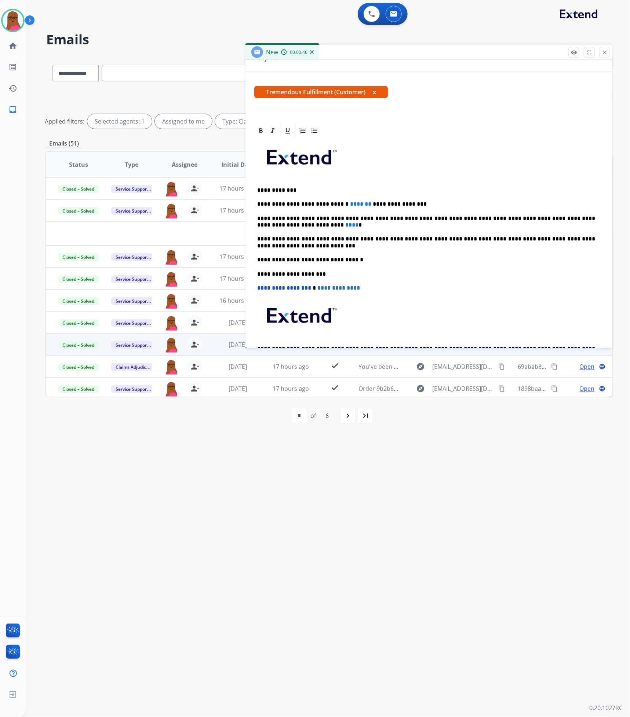
click at [345, 226] on span "****" at bounding box center [351, 225] width 13 height 6
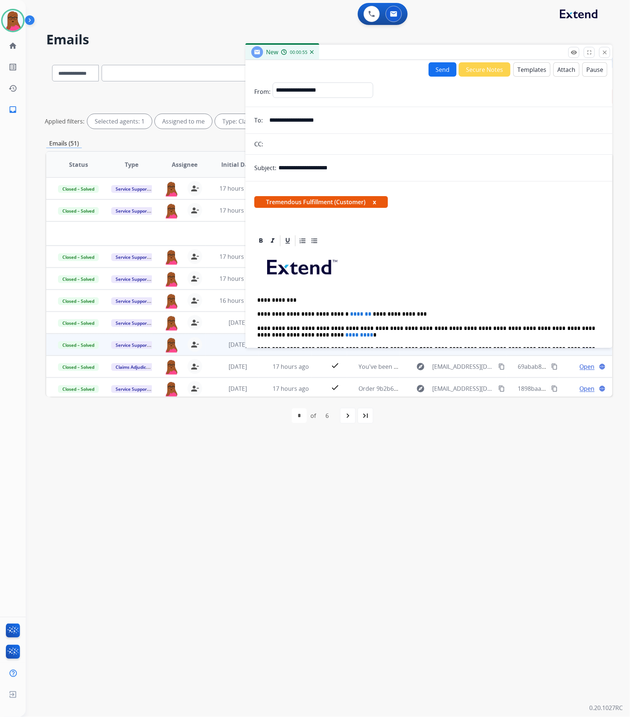
click at [443, 70] on button "Send" at bounding box center [442, 69] width 28 height 14
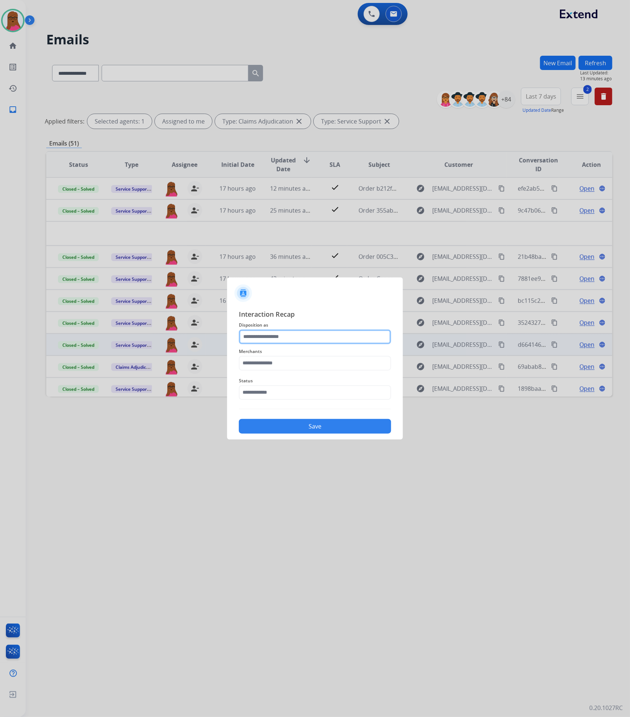
click at [352, 338] on input "text" at bounding box center [315, 337] width 152 height 15
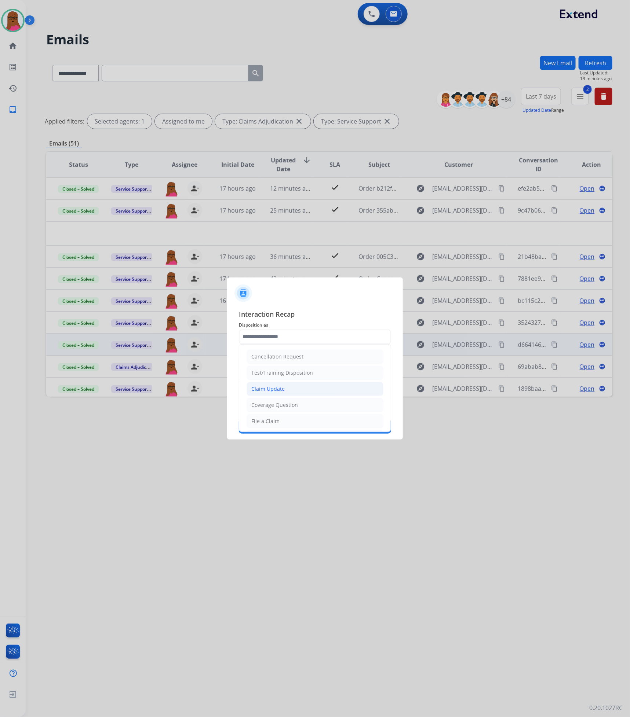
click at [294, 394] on li "Claim Update" at bounding box center [314, 389] width 137 height 14
type input "**********"
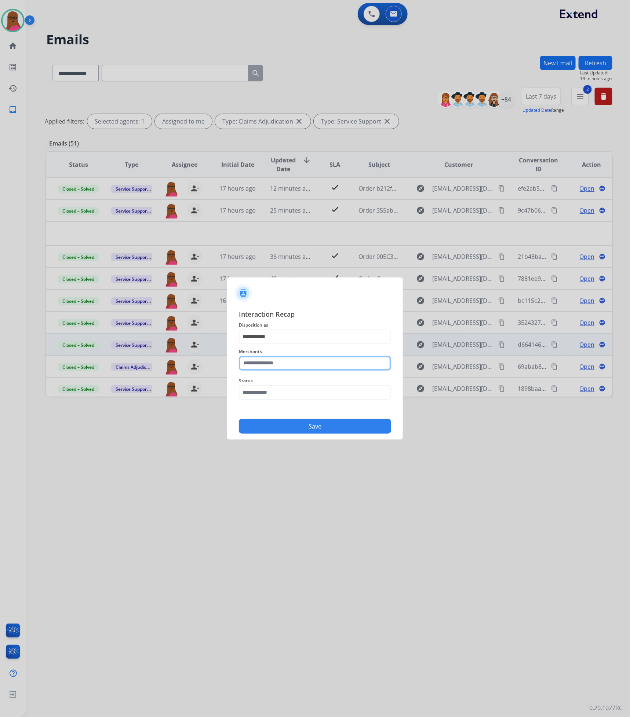
click at [293, 368] on input "text" at bounding box center [315, 363] width 152 height 15
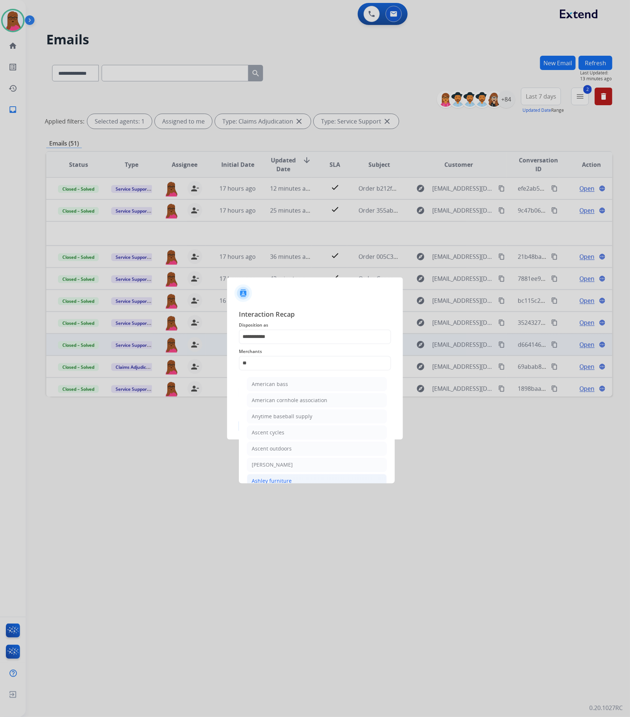
click at [296, 480] on li "Ashley furniture" at bounding box center [317, 481] width 140 height 14
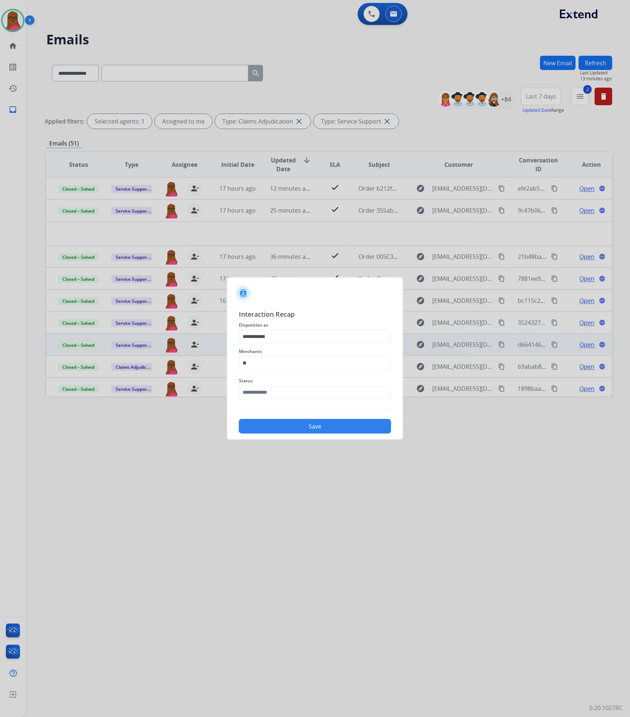
type input "**********"
click at [285, 389] on input "text" at bounding box center [315, 392] width 152 height 15
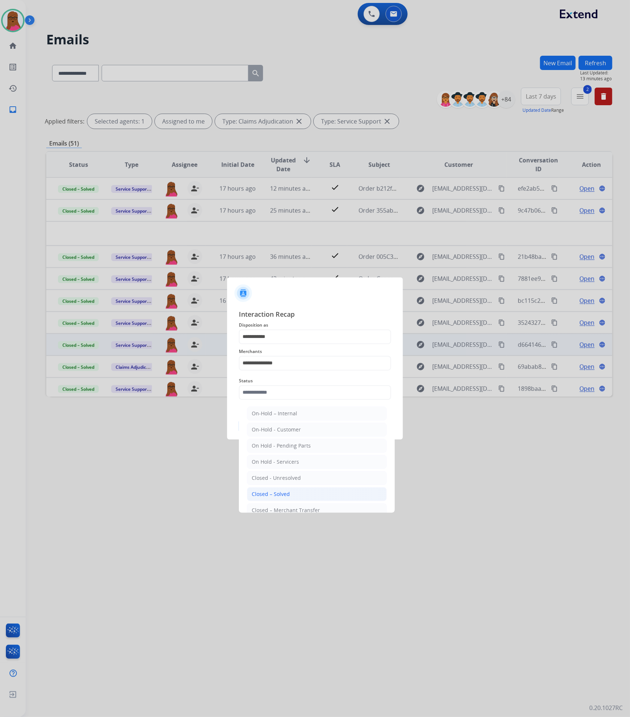
click at [288, 496] on div "Closed – Solved" at bounding box center [271, 494] width 38 height 7
type input "**********"
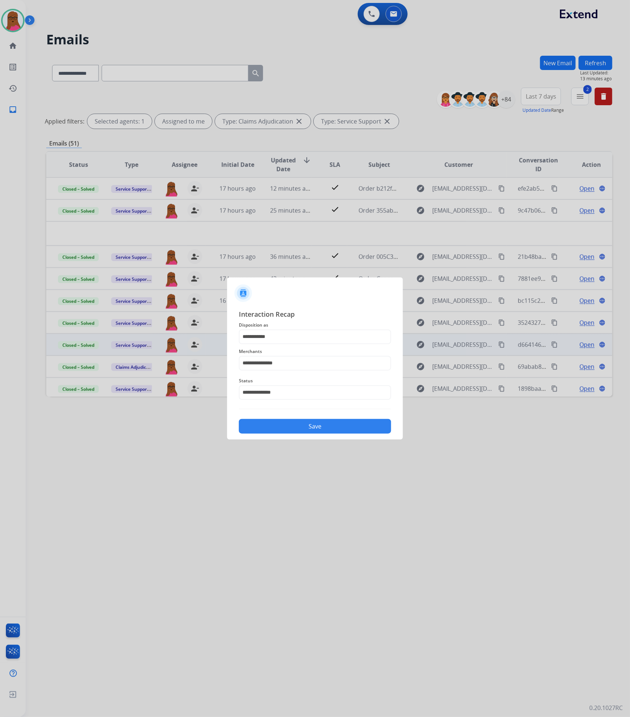
click at [306, 438] on div "**********" at bounding box center [315, 371] width 176 height 137
click at [315, 429] on button "Save" at bounding box center [315, 426] width 152 height 15
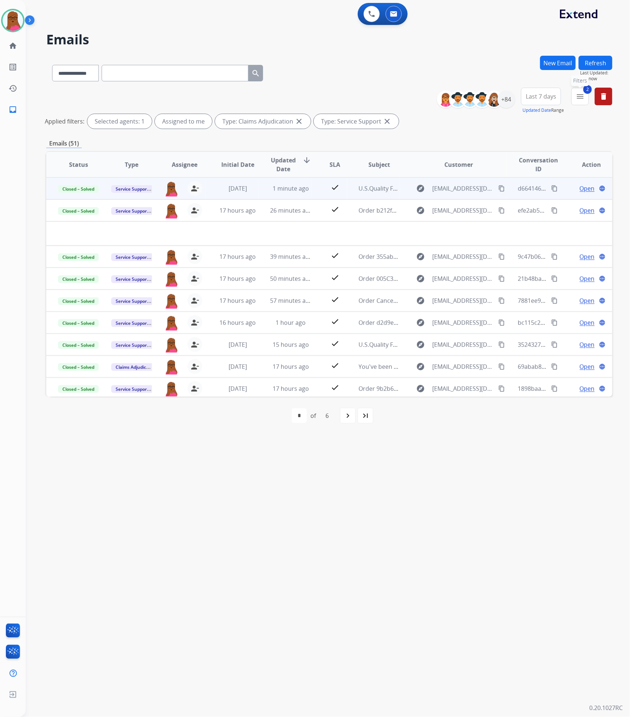
click at [580, 91] on button "2 menu Filters" at bounding box center [580, 97] width 18 height 18
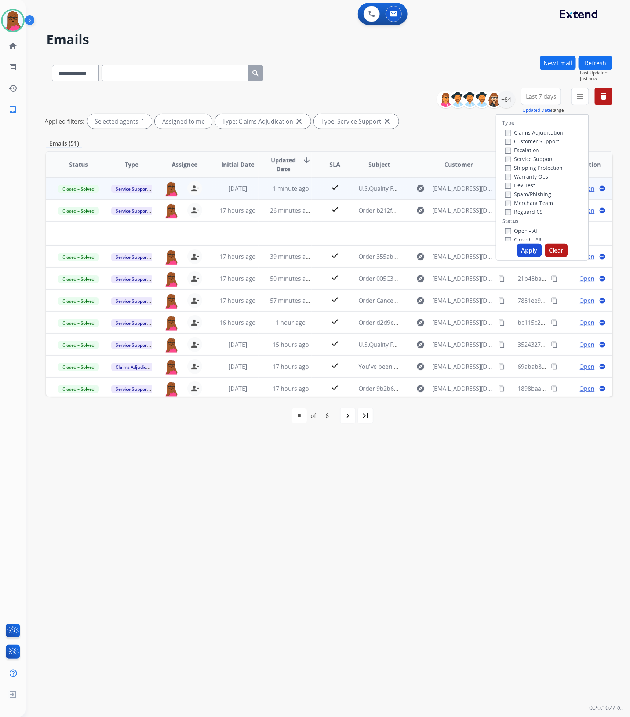
click at [534, 247] on button "Apply" at bounding box center [529, 250] width 25 height 13
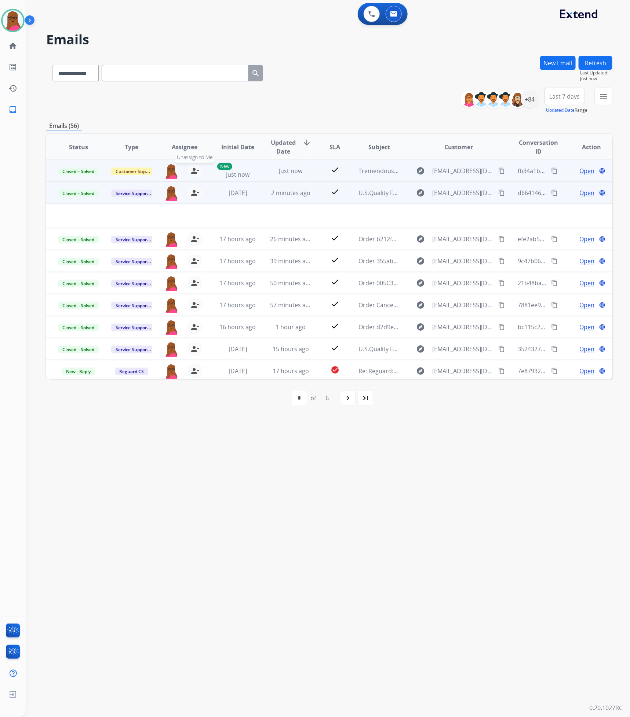
click at [191, 176] on button "person_remove [PERSON_NAME] to Me" at bounding box center [194, 171] width 15 height 15
click at [171, 174] on span "+" at bounding box center [171, 170] width 3 height 9
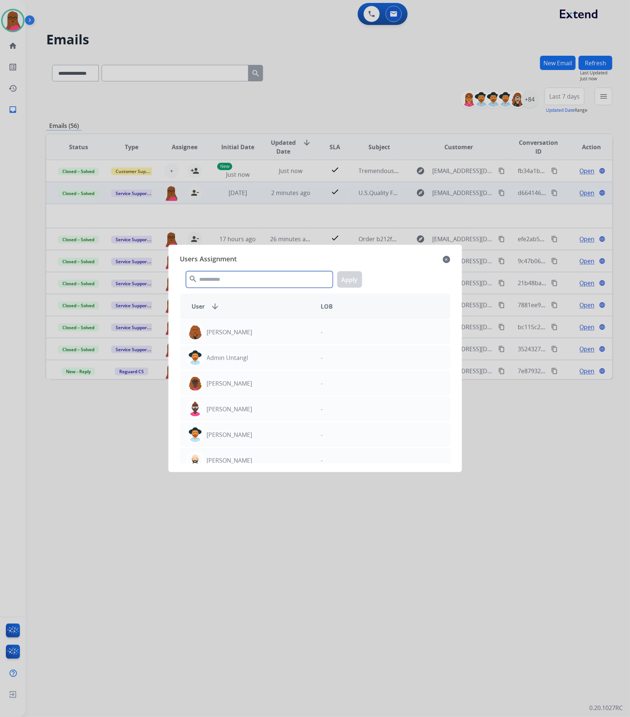
click at [235, 277] on input "text" at bounding box center [259, 279] width 147 height 17
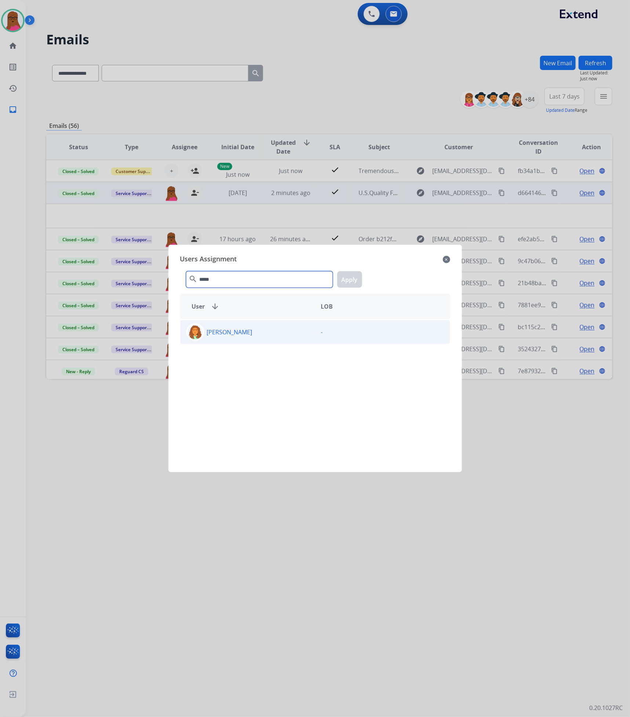
type input "*****"
click at [251, 332] on p "[PERSON_NAME]" at bounding box center [229, 332] width 45 height 9
click at [351, 282] on button "Apply" at bounding box center [349, 279] width 25 height 17
